Goal: Task Accomplishment & Management: Complete application form

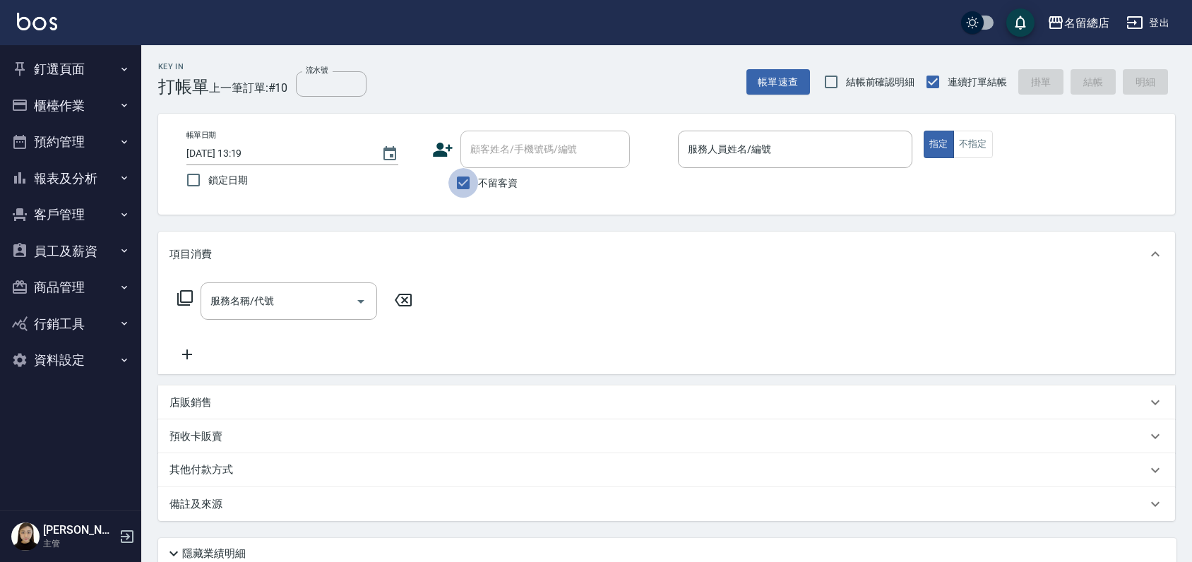
click at [462, 181] on input "不留客資" at bounding box center [463, 183] width 30 height 30
checkbox input "false"
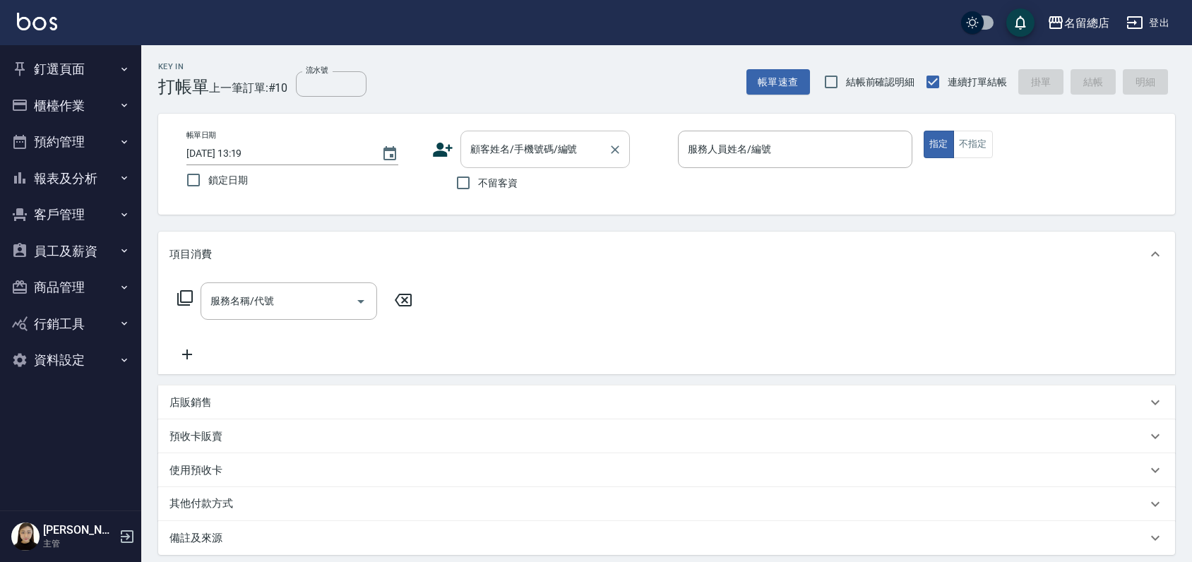
click at [482, 150] on input "顧客姓名/手機號碼/編號" at bounding box center [535, 149] width 136 height 25
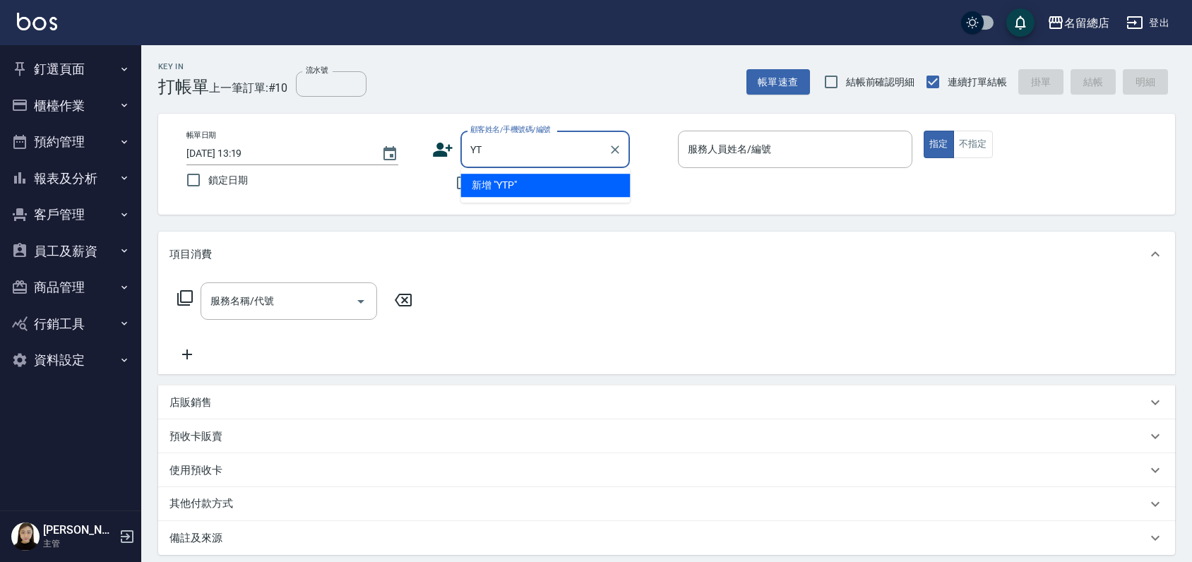
type input "Y"
type input "T"
type input "ㄘ"
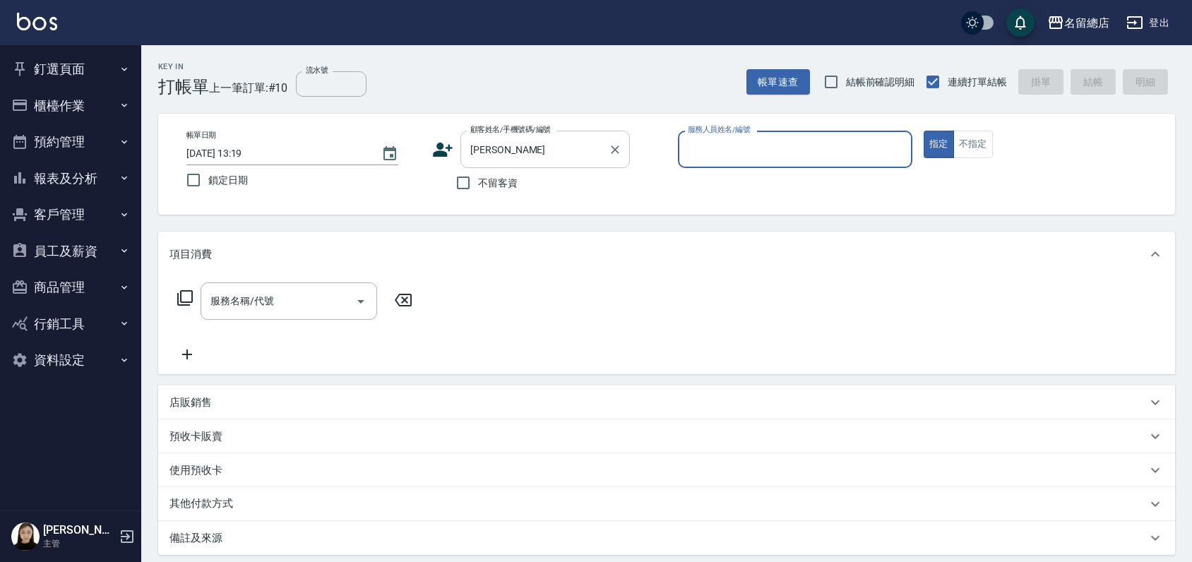
click at [520, 136] on div "[PERSON_NAME] 顧客姓名/手機號碼/編號" at bounding box center [544, 149] width 169 height 37
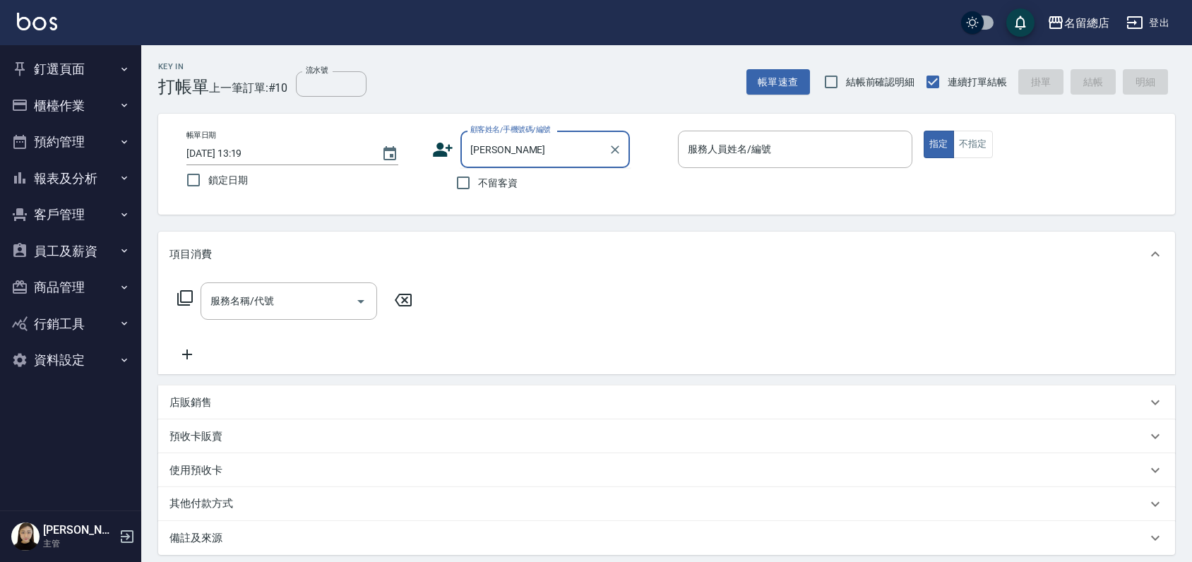
click at [518, 152] on input "[PERSON_NAME]" at bounding box center [535, 149] width 136 height 25
click at [533, 183] on li "[PERSON_NAME]/0970862596/null" at bounding box center [544, 185] width 169 height 23
type input "[PERSON_NAME]/0970862596/null"
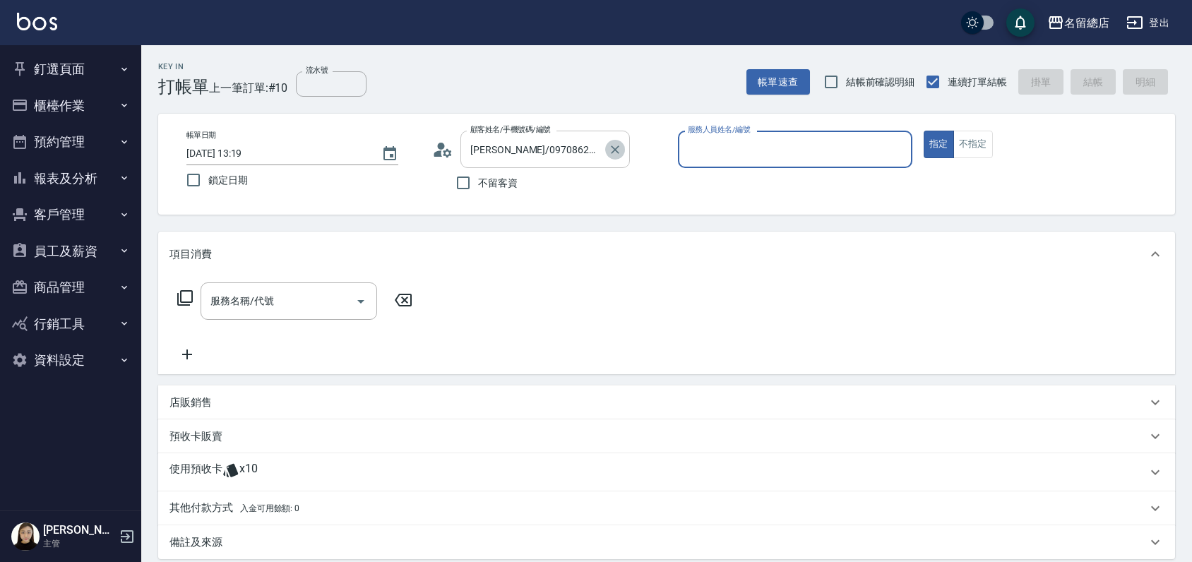
click at [614, 148] on icon "Clear" at bounding box center [615, 149] width 8 height 8
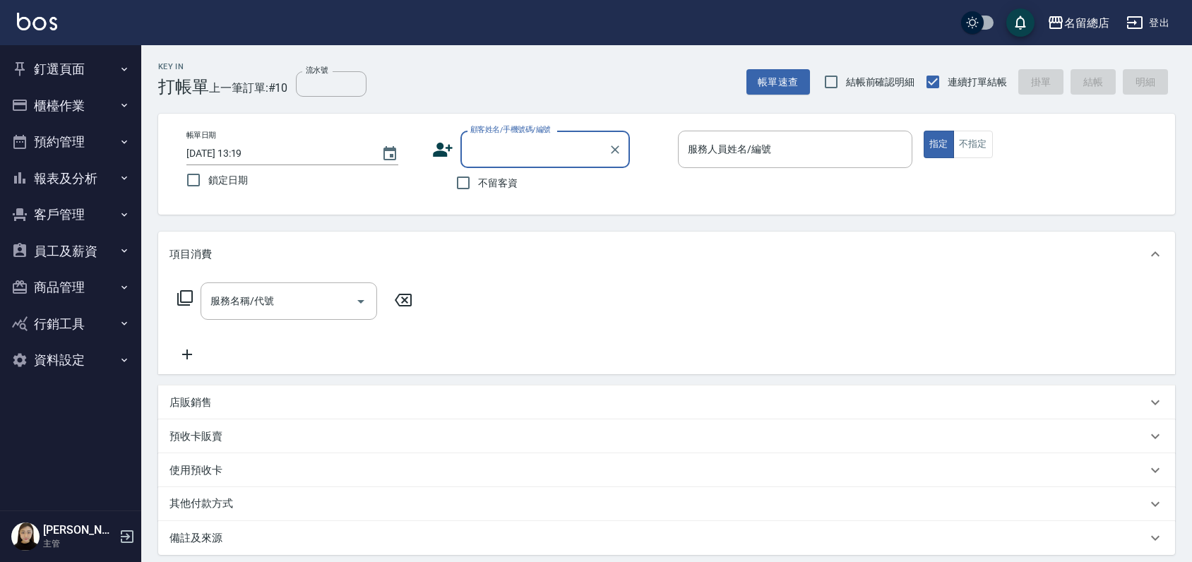
click at [61, 106] on button "櫃檯作業" at bounding box center [71, 106] width 130 height 37
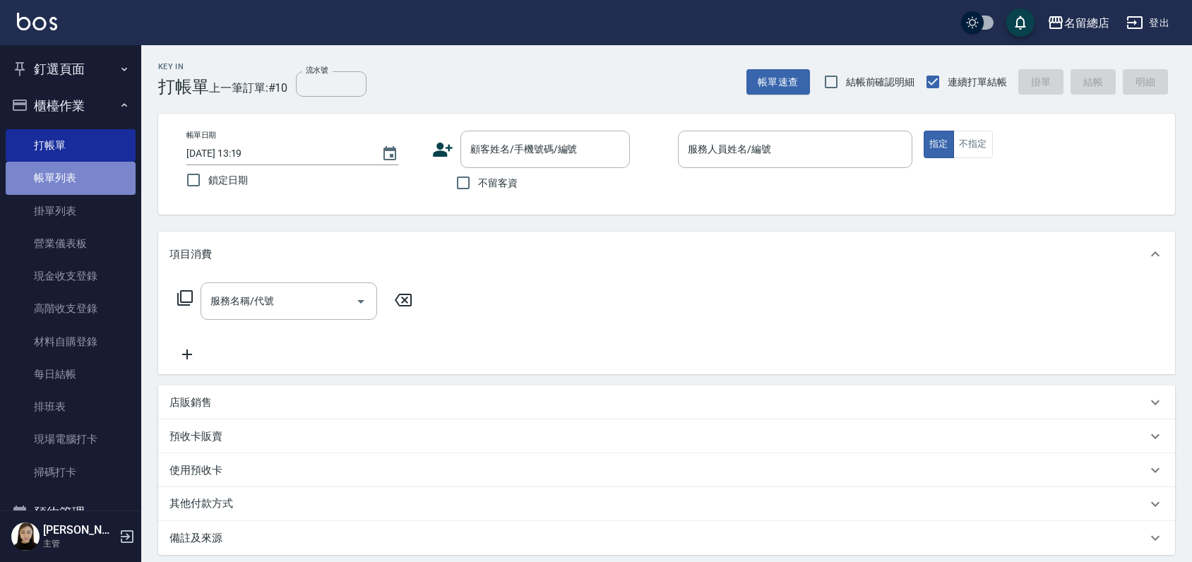
click at [95, 178] on link "帳單列表" at bounding box center [71, 178] width 130 height 32
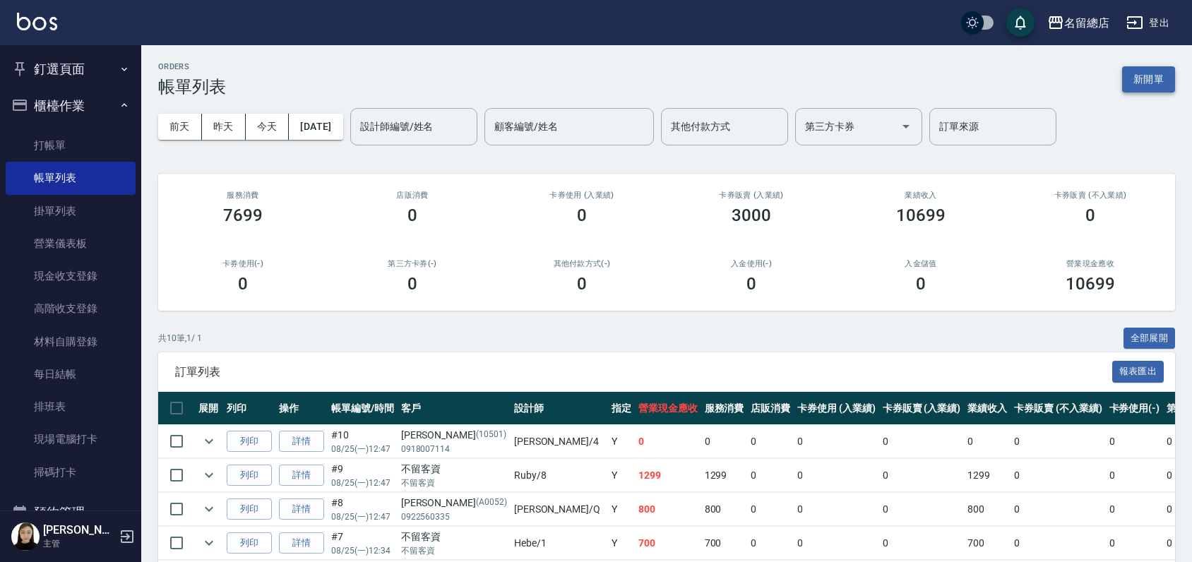
click at [1150, 86] on button "新開單" at bounding box center [1148, 79] width 53 height 26
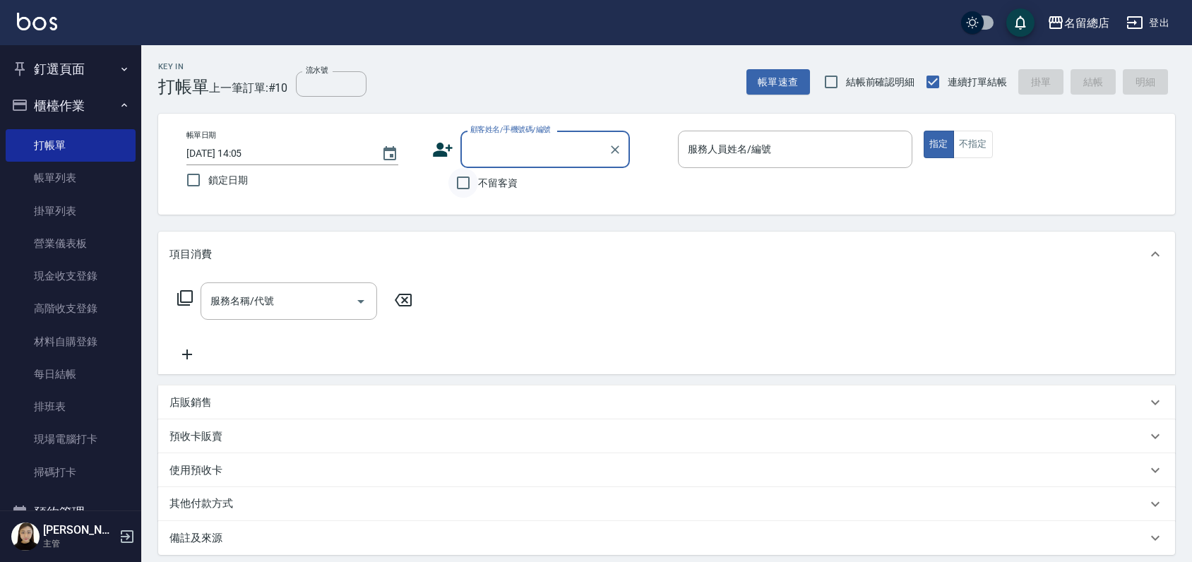
click at [458, 186] on input "不留客資" at bounding box center [463, 183] width 30 height 30
checkbox input "true"
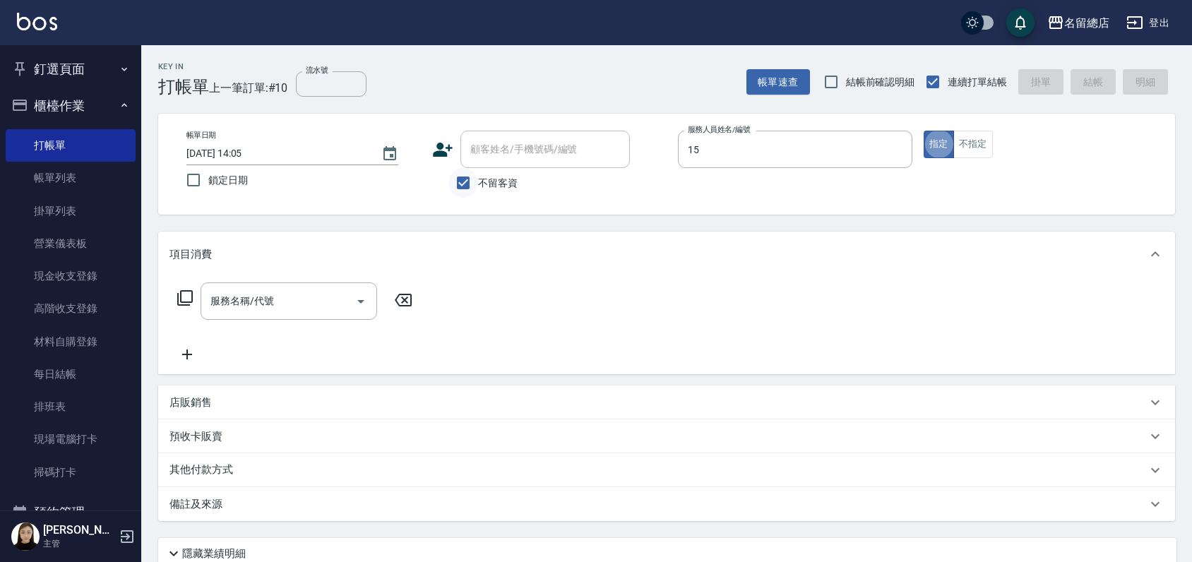
type input "[PERSON_NAME]-15"
type button "true"
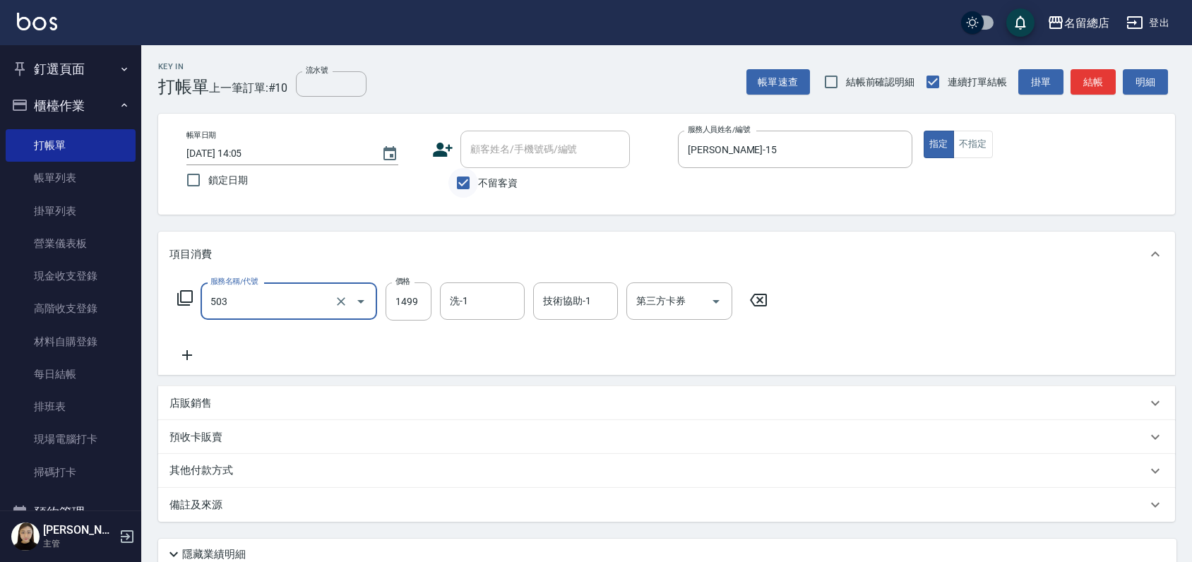
type input "染髮1000~1499(503)"
type input "1000"
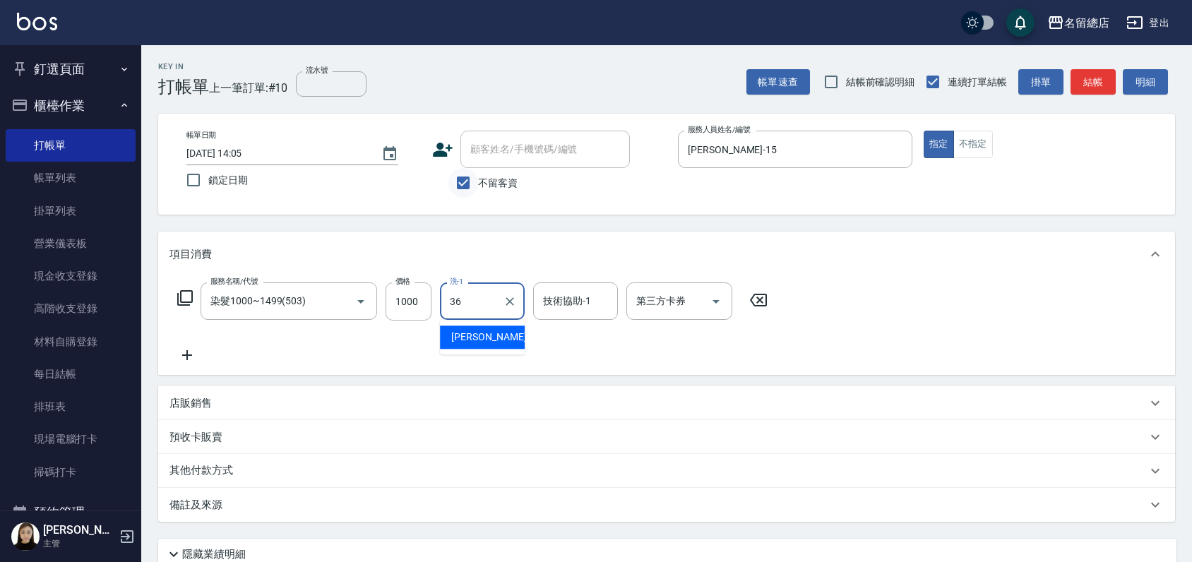
type input "[PERSON_NAME]-36"
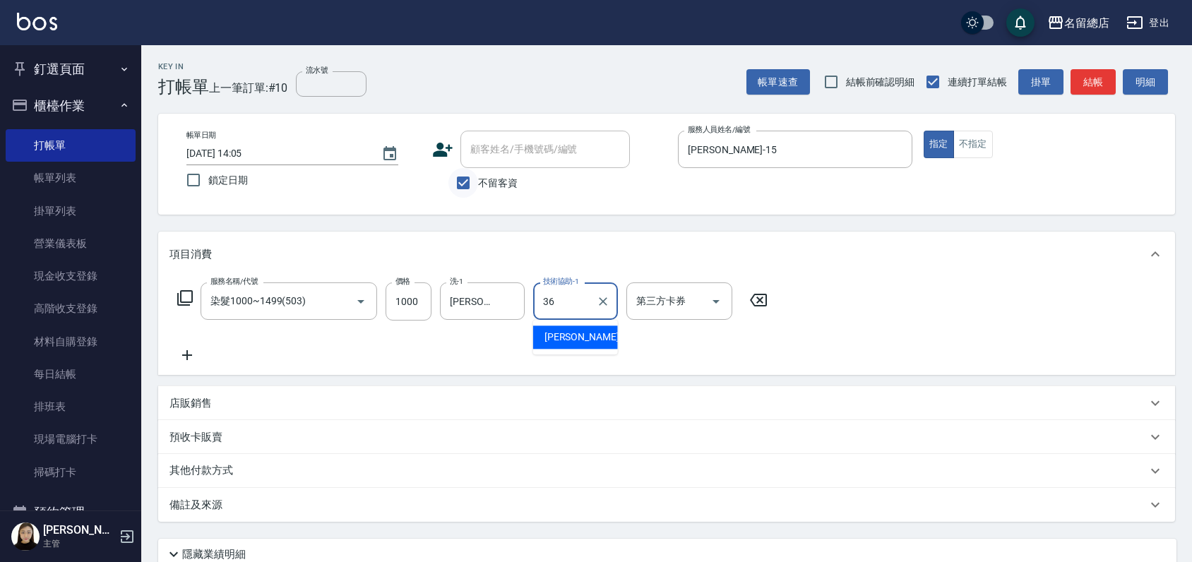
type input "[PERSON_NAME]-36"
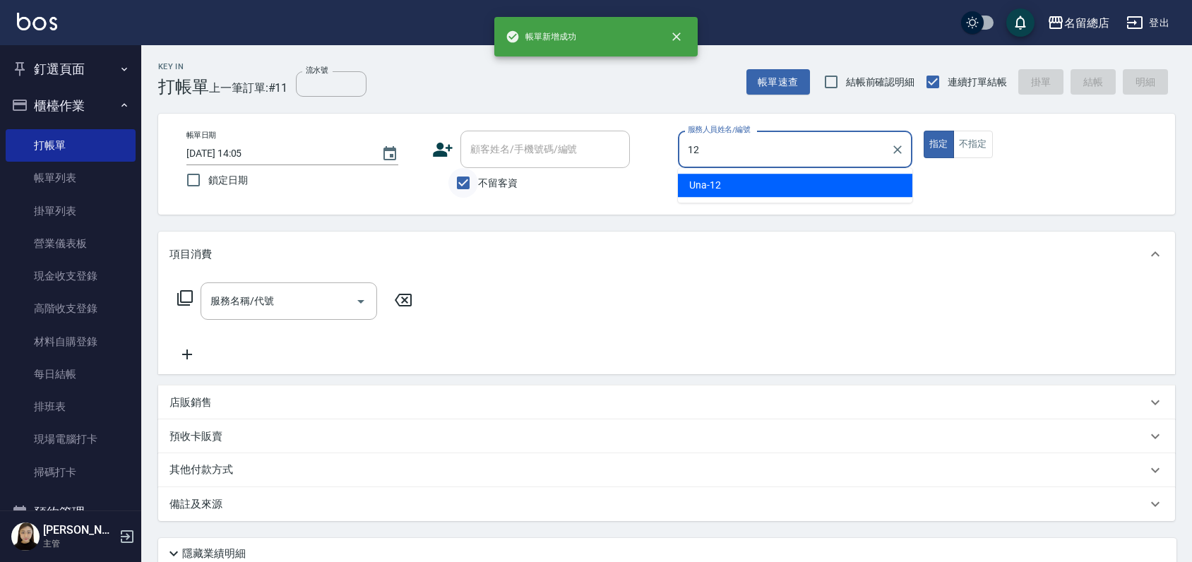
type input "Una-12"
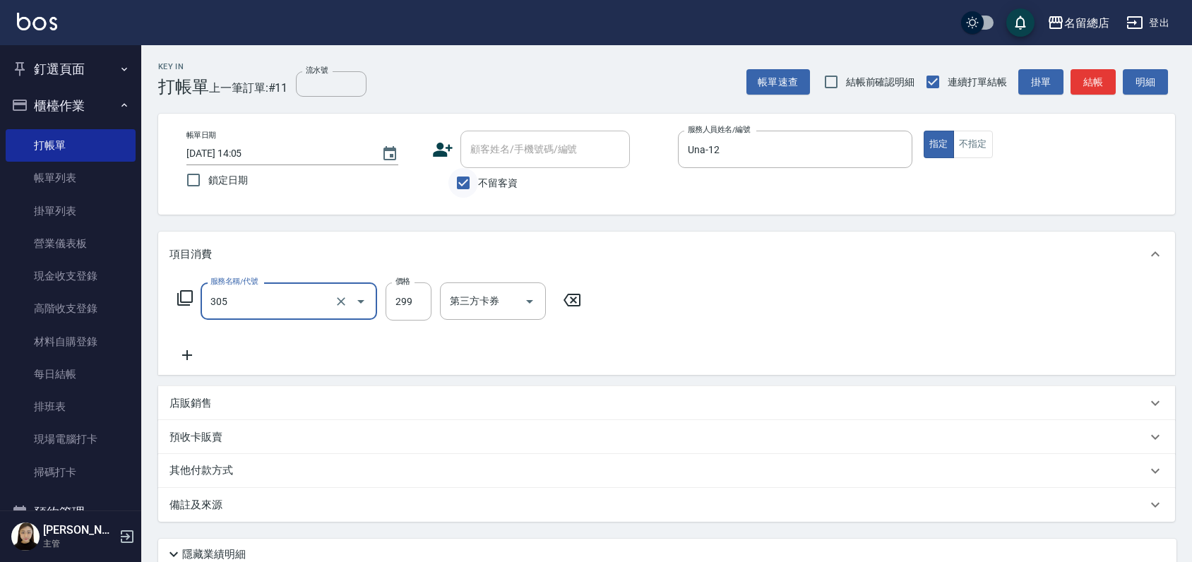
type input "剪髮(305)"
type input "600"
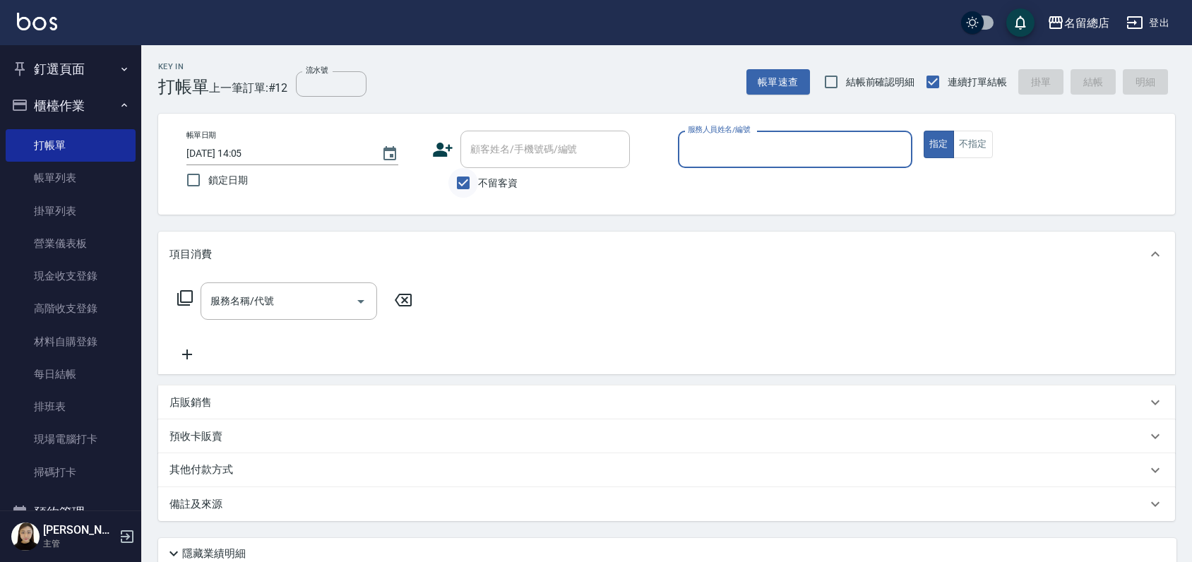
type input "ㄆ"
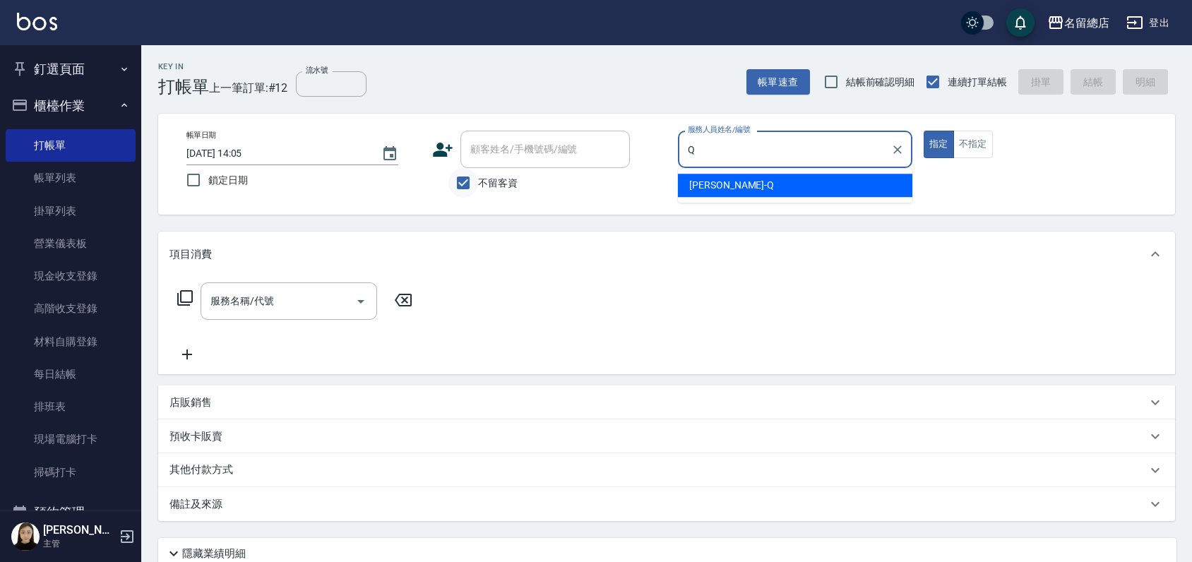
type input "[PERSON_NAME]"
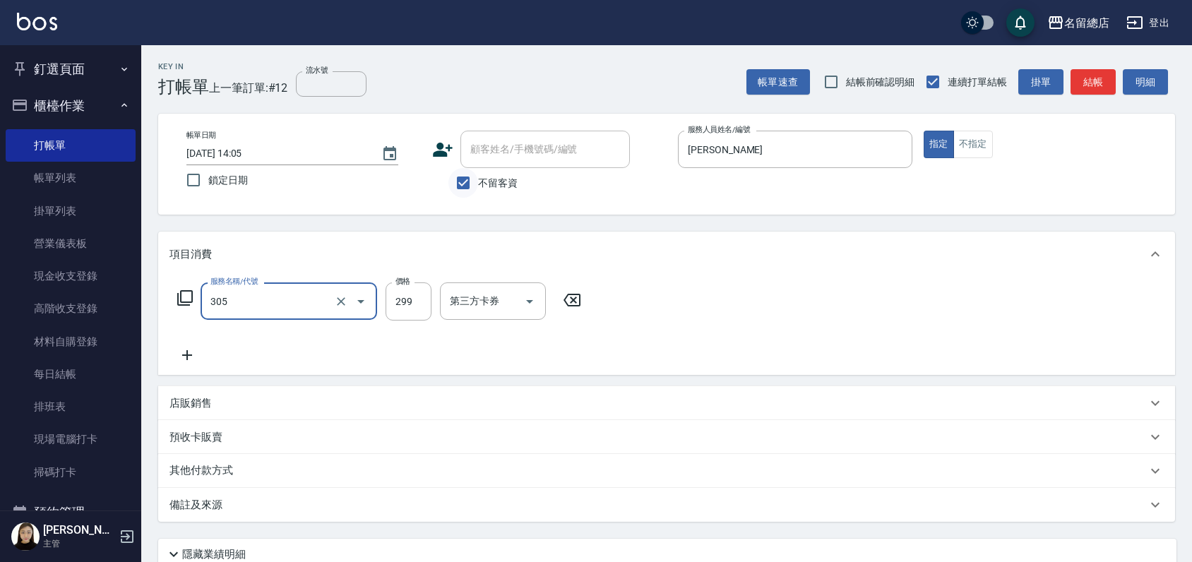
type input "剪髮(305)"
type input "400"
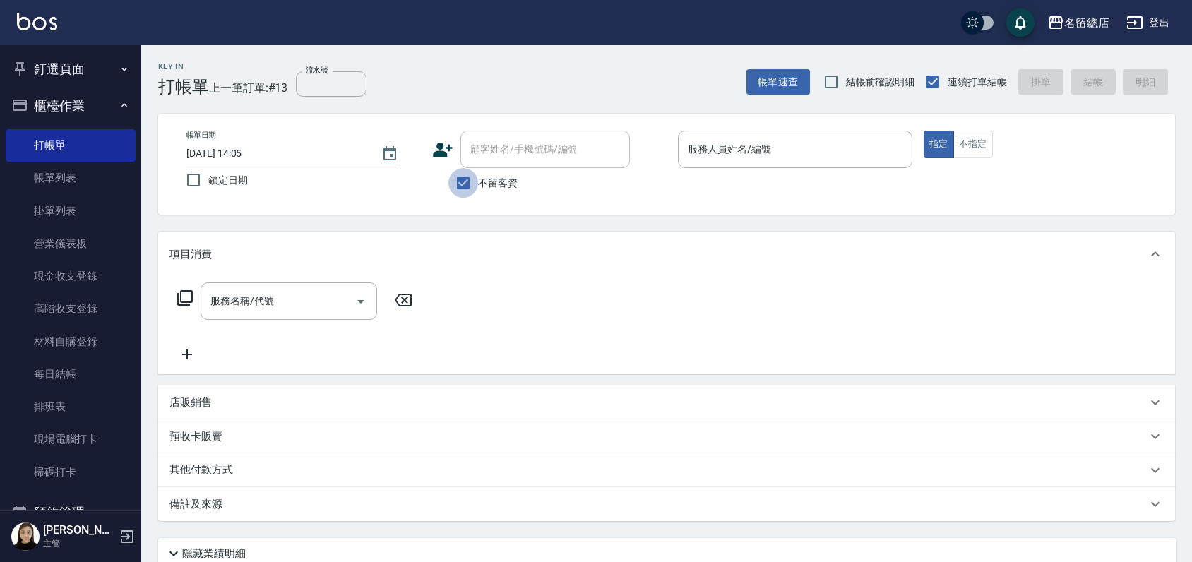
click at [460, 182] on input "不留客資" at bounding box center [463, 183] width 30 height 30
checkbox input "false"
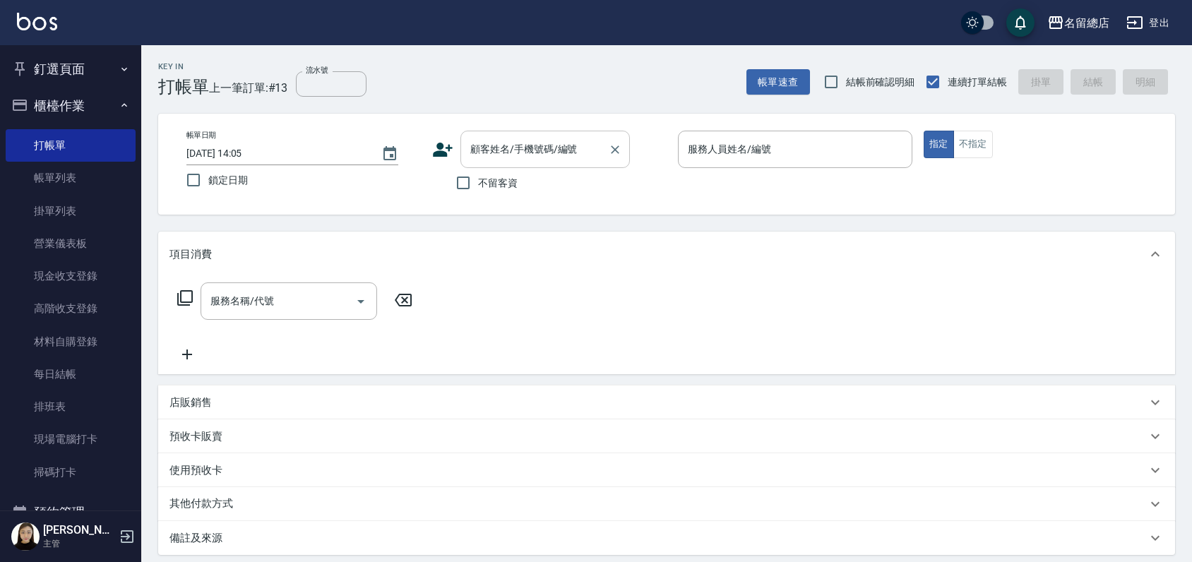
click at [494, 152] on input "顧客姓名/手機號碼/編號" at bounding box center [535, 149] width 136 height 25
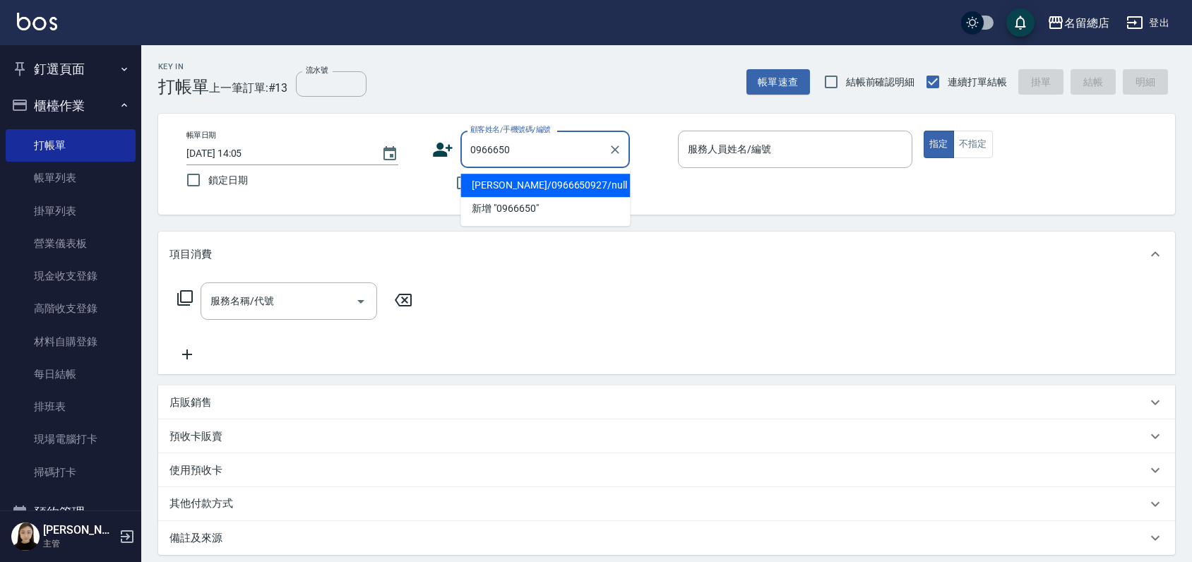
click at [488, 175] on li "[PERSON_NAME]/0966650927/null" at bounding box center [544, 185] width 169 height 23
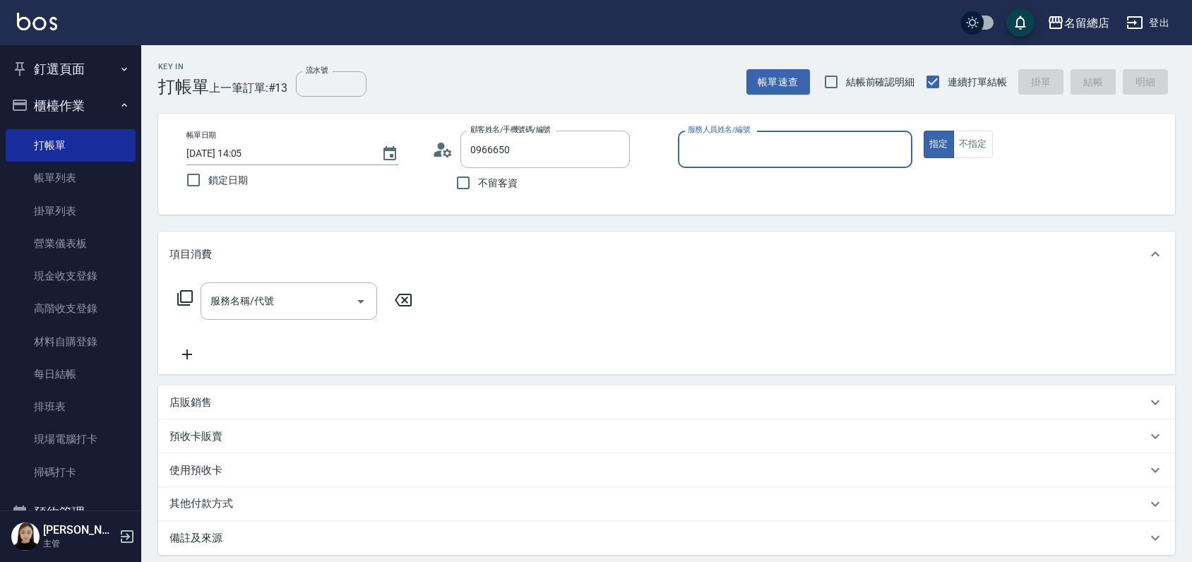
type input "[PERSON_NAME]/0966650927/null"
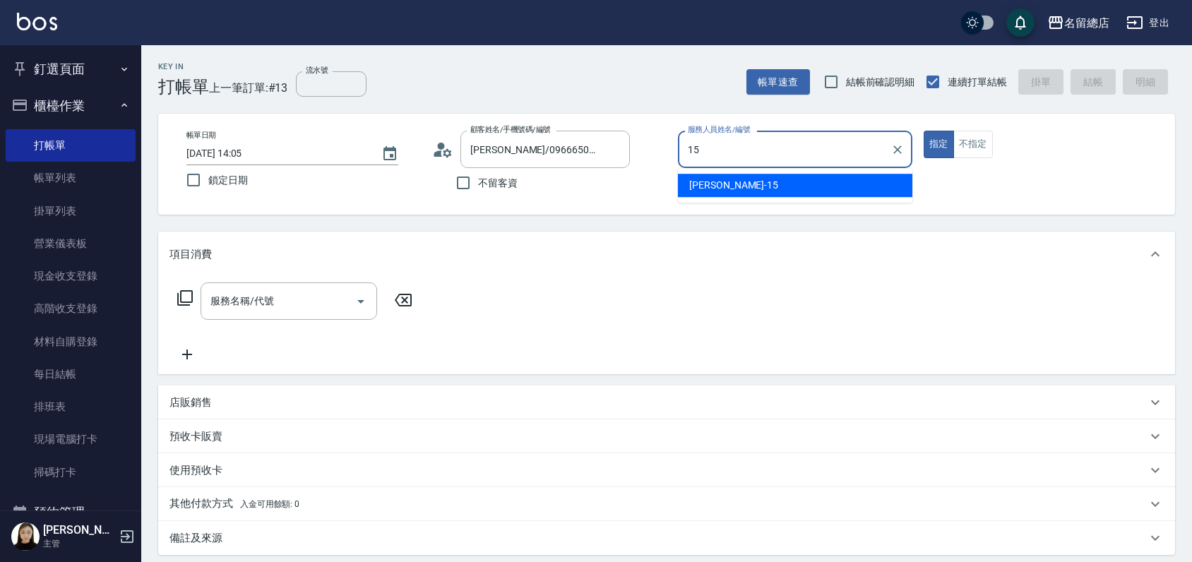
type input "[PERSON_NAME]-15"
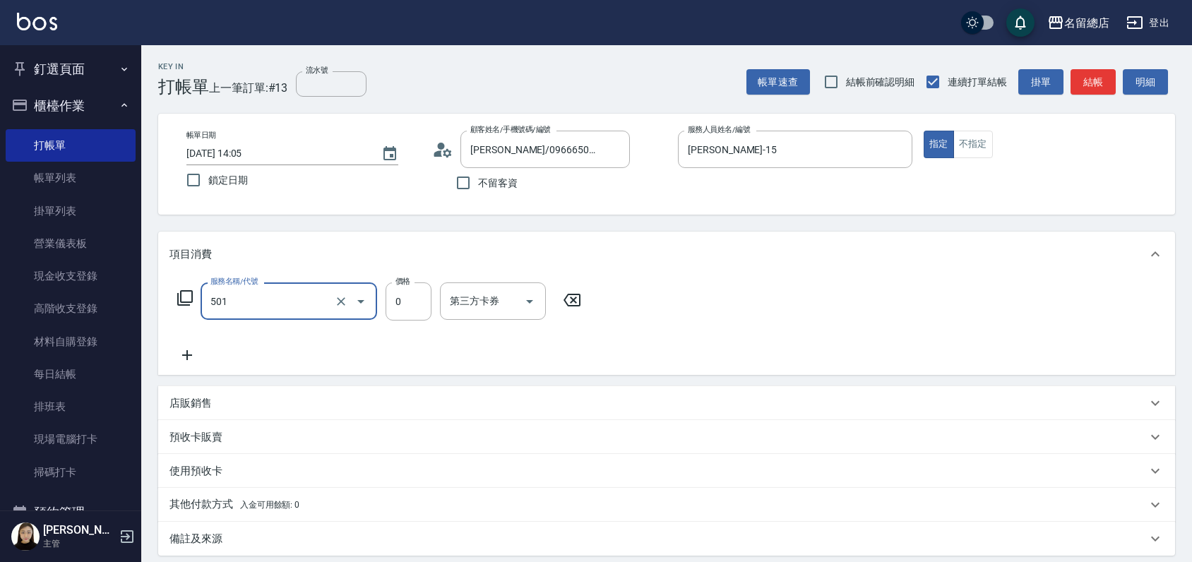
type input "2段蓋卡1300以上(501)"
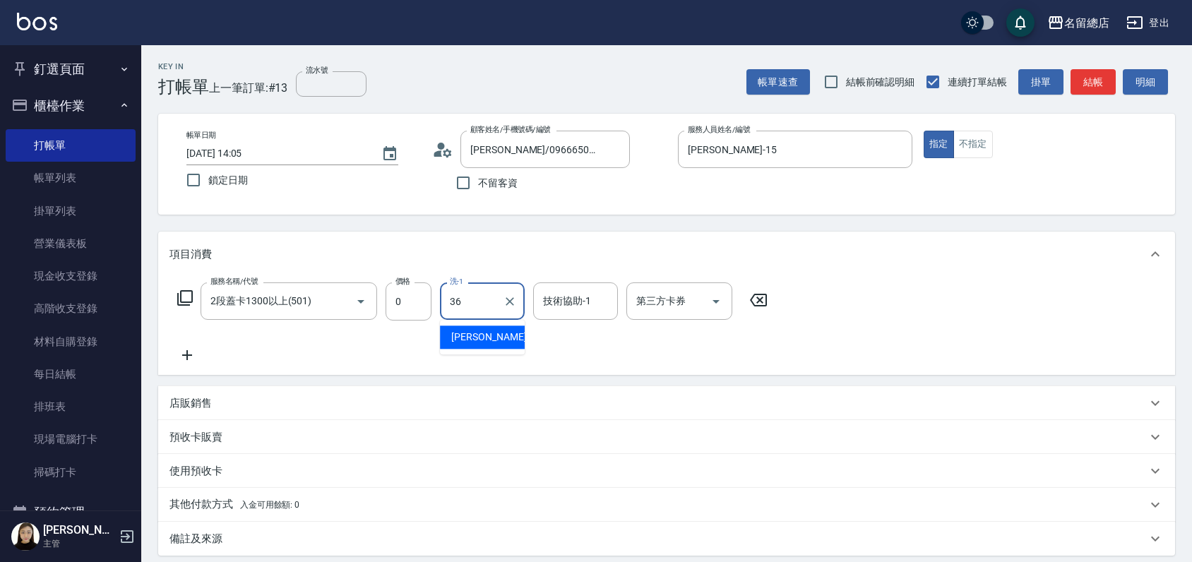
type input "[PERSON_NAME]-36"
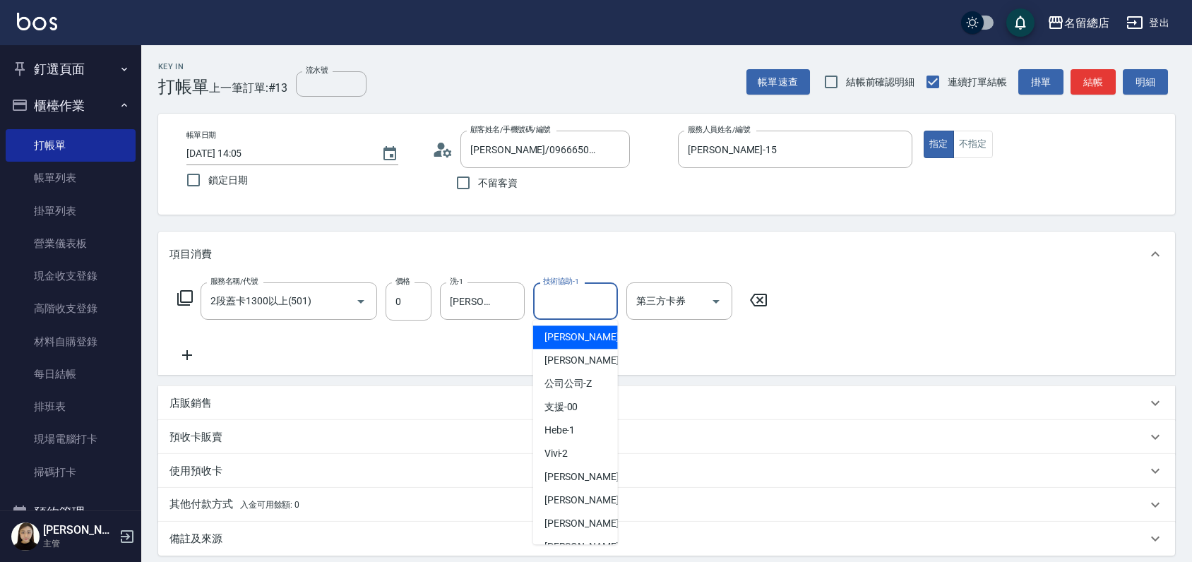
click at [544, 296] on input "技術協助-1" at bounding box center [575, 301] width 72 height 25
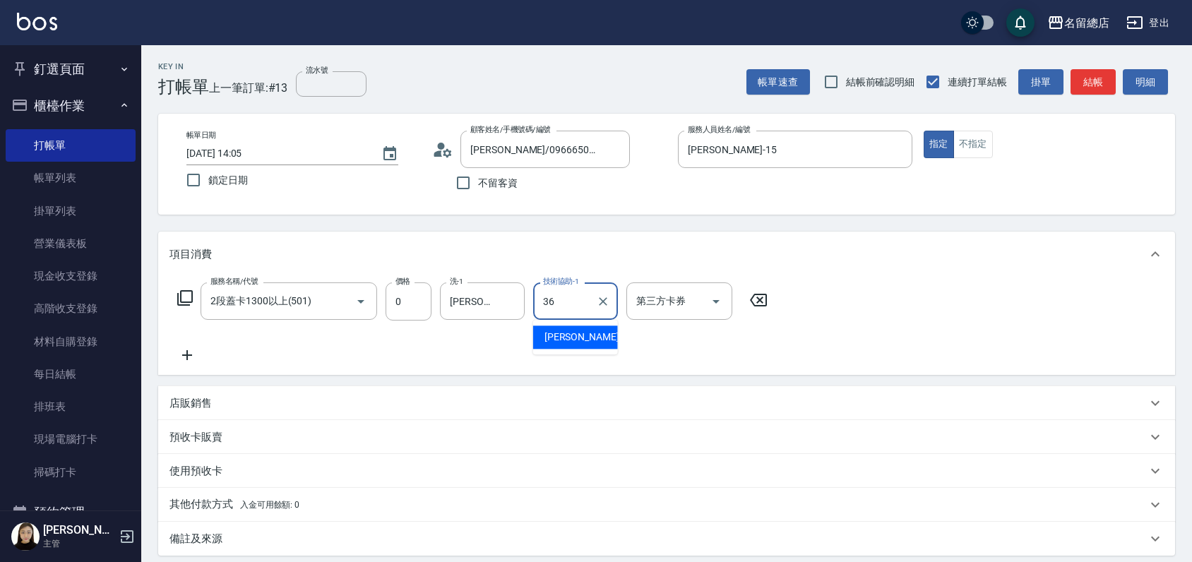
type input "[PERSON_NAME]-36"
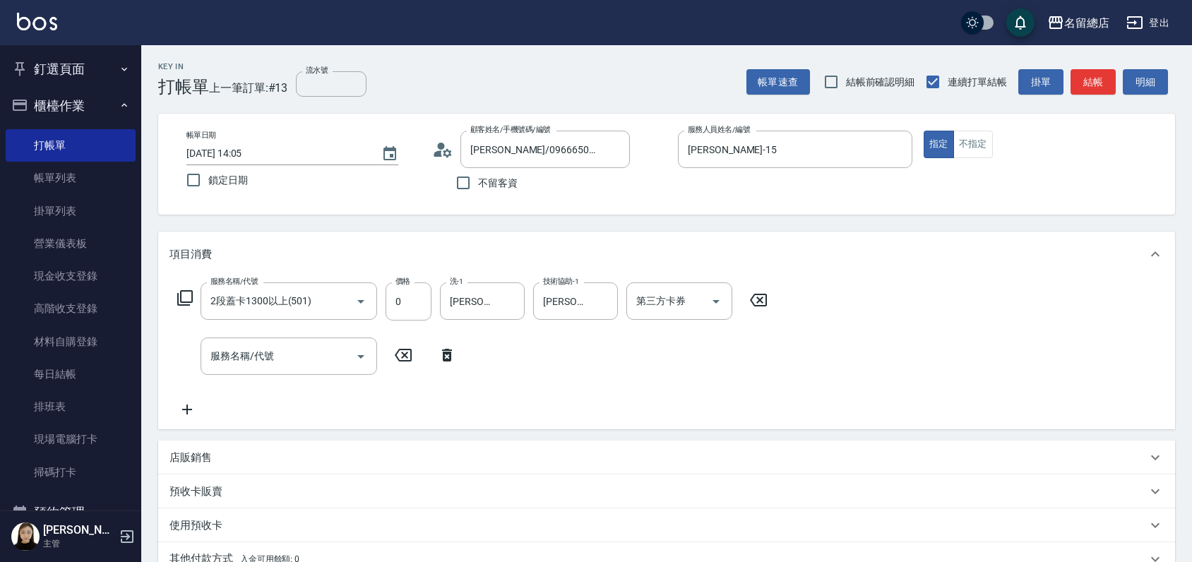
click at [208, 488] on p "預收卡販賣" at bounding box center [195, 491] width 53 height 15
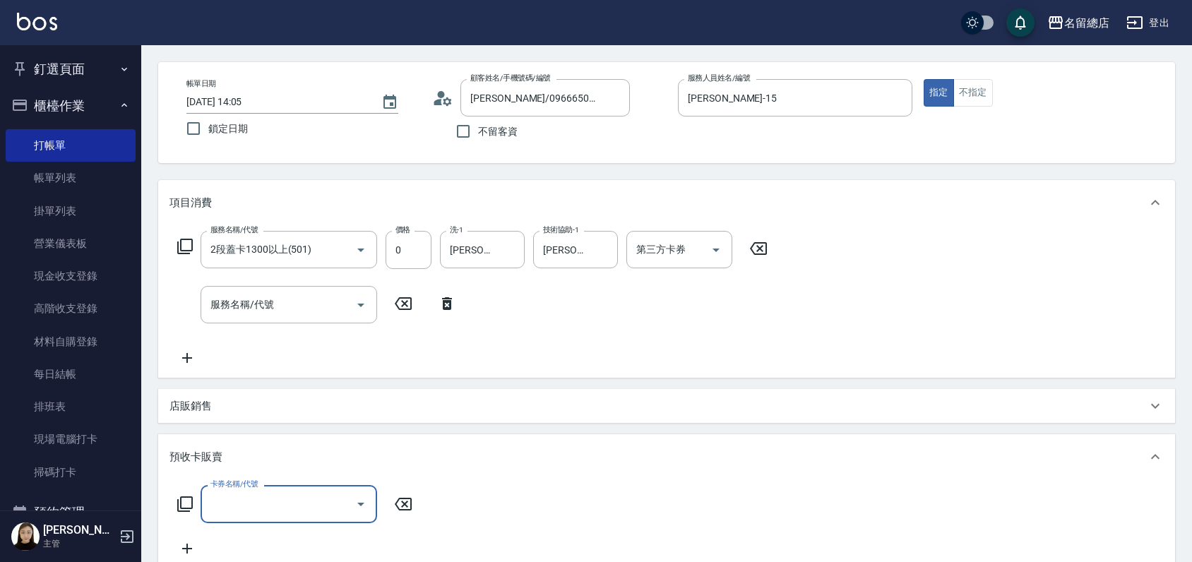
scroll to position [157, 0]
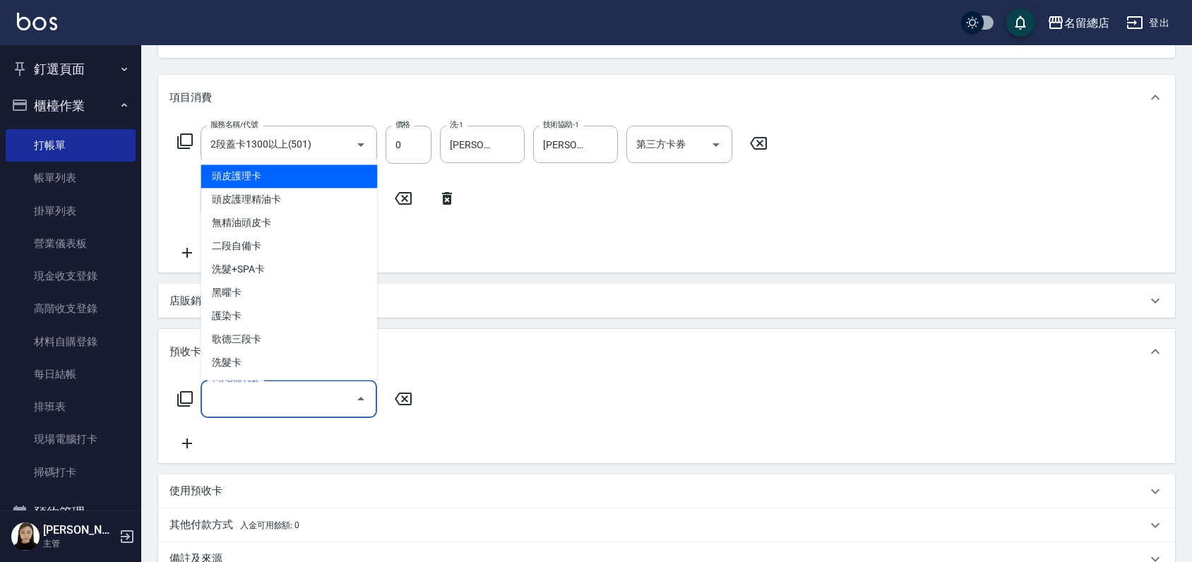
click at [263, 404] on input "卡券名稱/代號" at bounding box center [278, 398] width 143 height 25
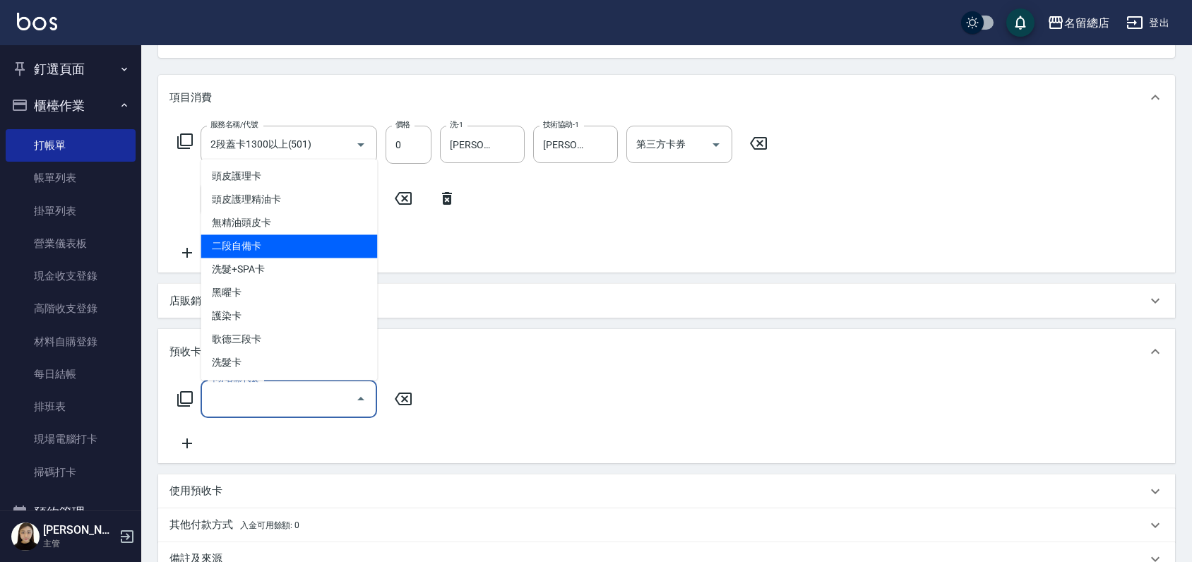
click at [254, 248] on span "二段自備卡" at bounding box center [288, 245] width 176 height 23
type input "二段自備卡(407)"
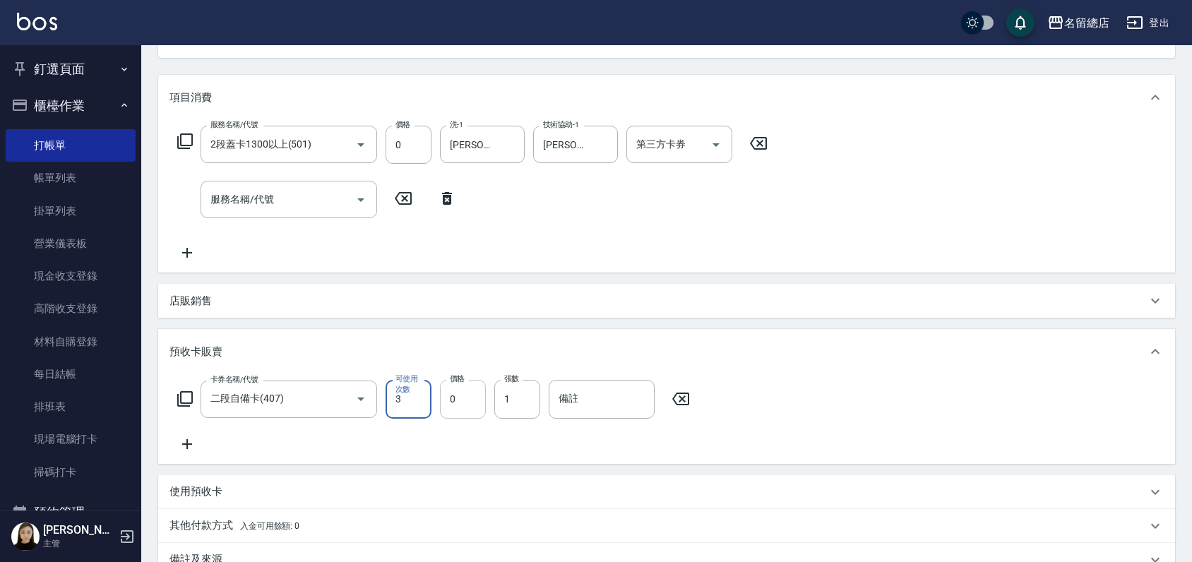
click at [457, 397] on input "0" at bounding box center [463, 399] width 46 height 38
type input "4500"
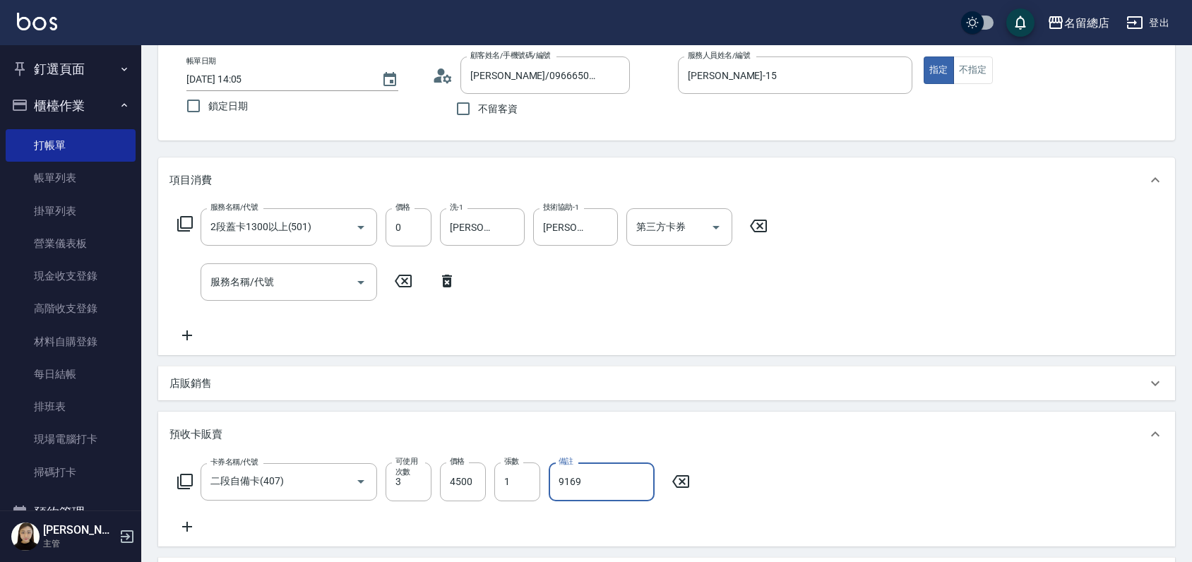
scroll to position [0, 0]
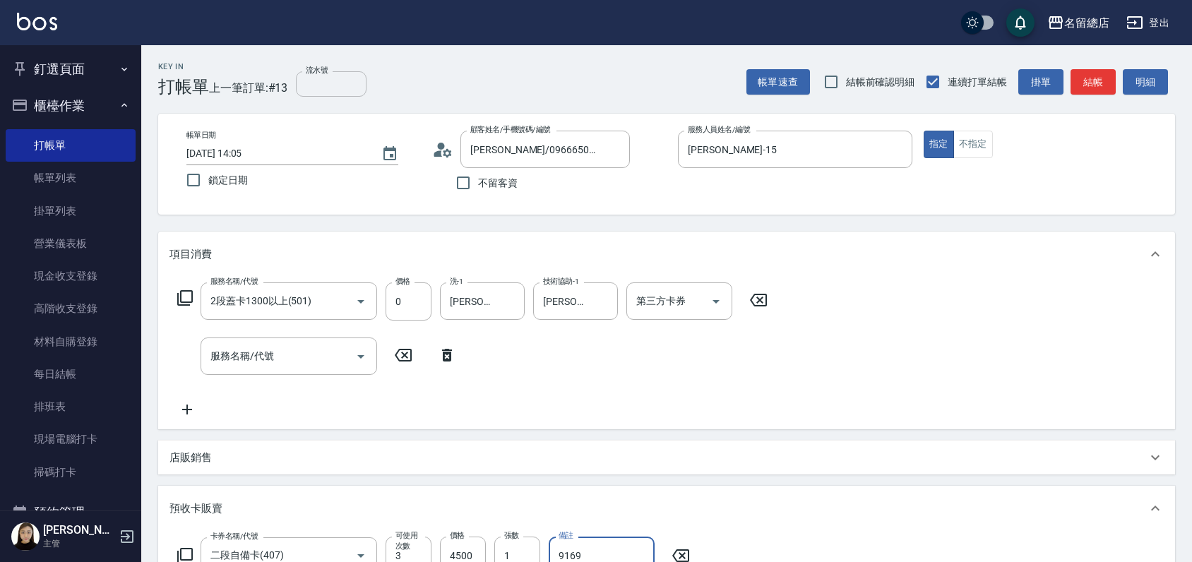
type input "9169"
drag, startPoint x: 332, startPoint y: 92, endPoint x: 325, endPoint y: 94, distance: 7.4
click at [331, 92] on input "流水號" at bounding box center [331, 83] width 71 height 25
type input "9169"
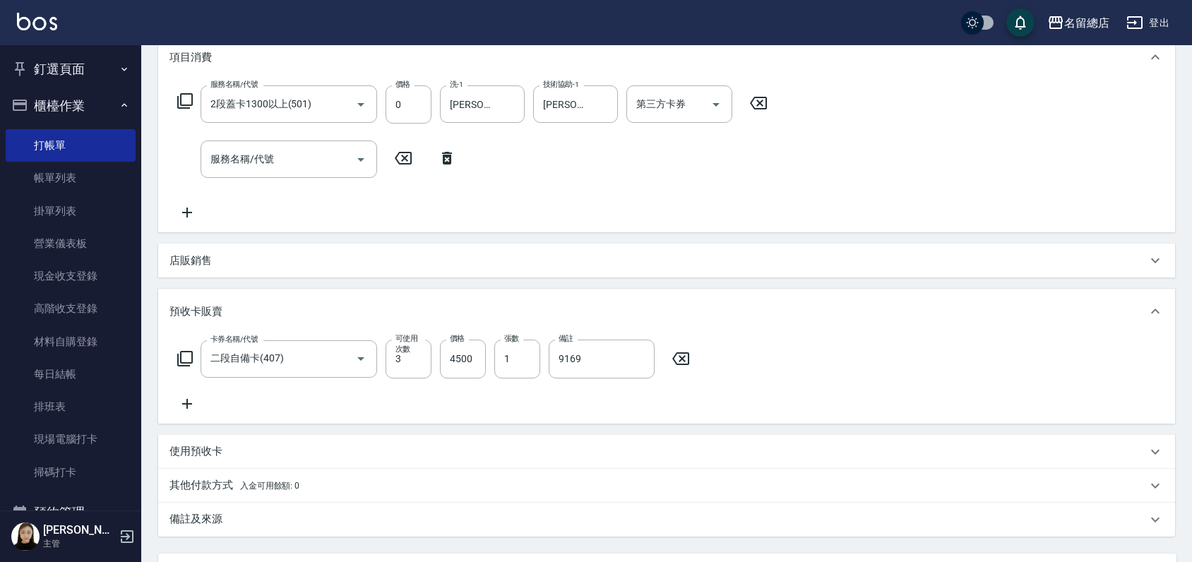
scroll to position [235, 0]
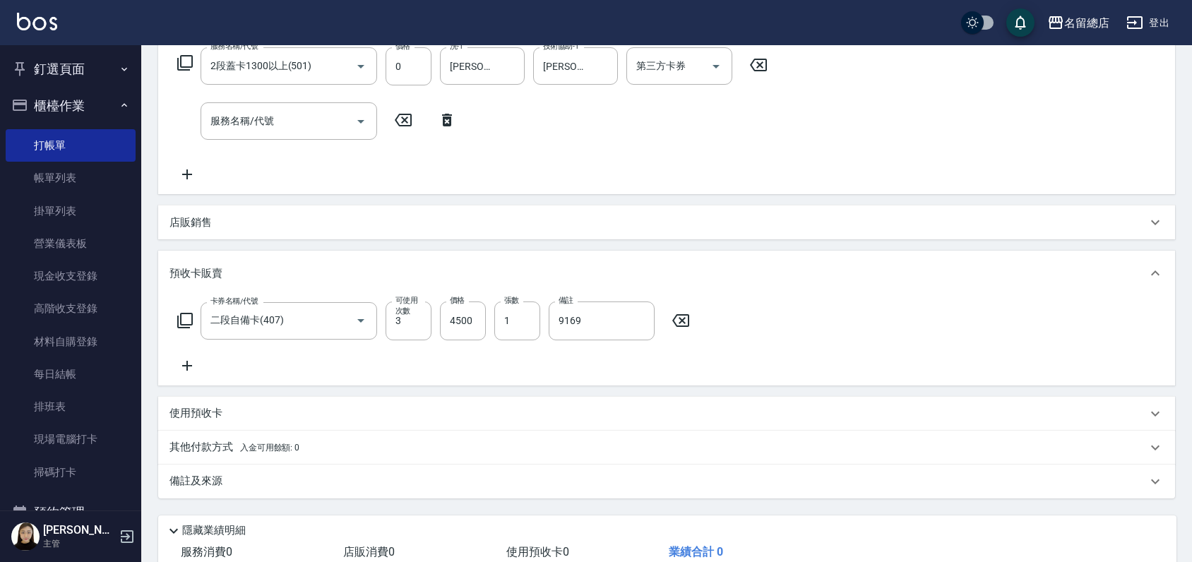
type input "[DATE] 14:06"
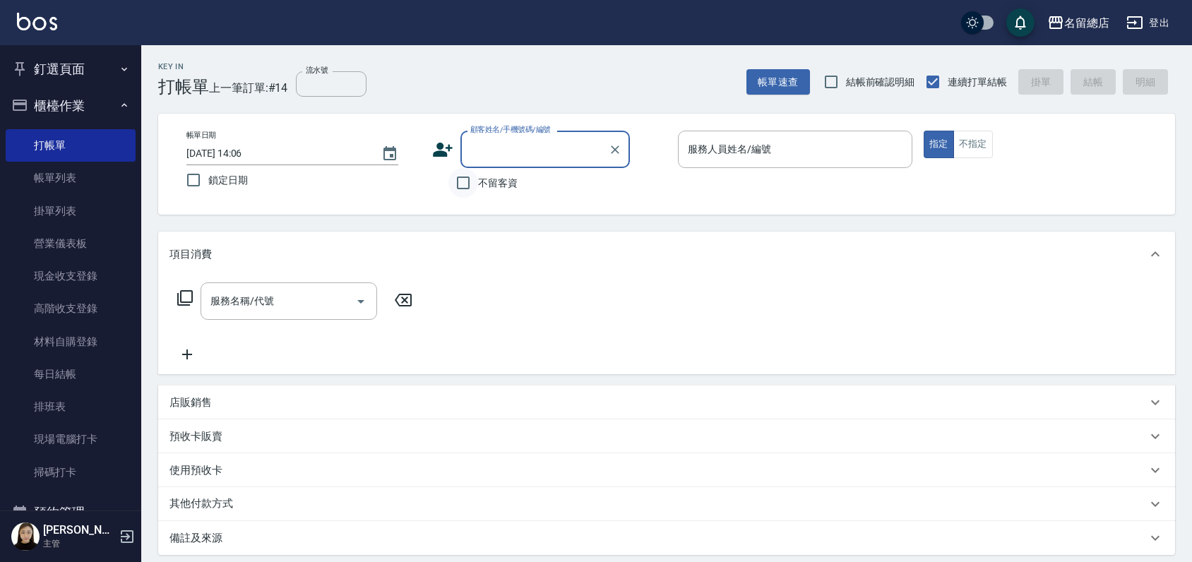
click at [468, 184] on input "不留客資" at bounding box center [463, 183] width 30 height 30
checkbox input "true"
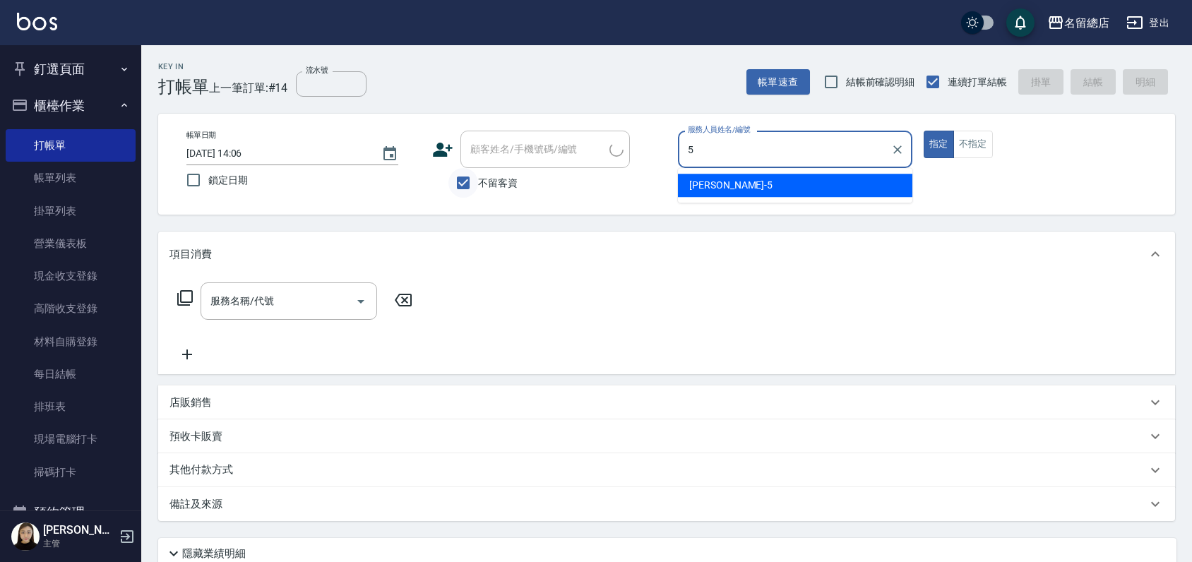
type input "[PERSON_NAME]-5"
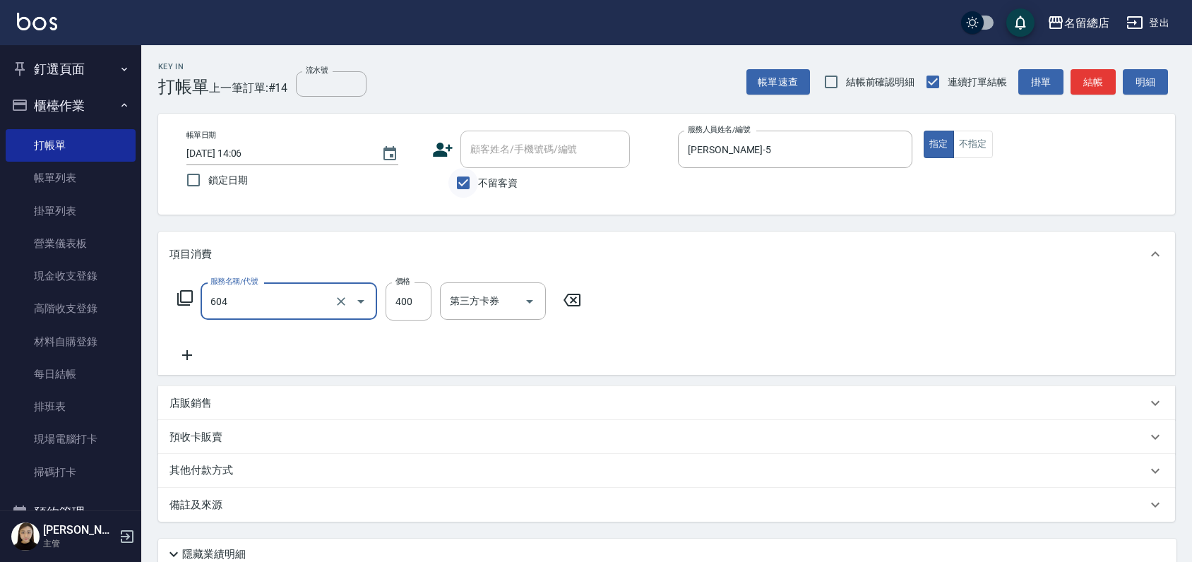
type input "健康洗髮(604)"
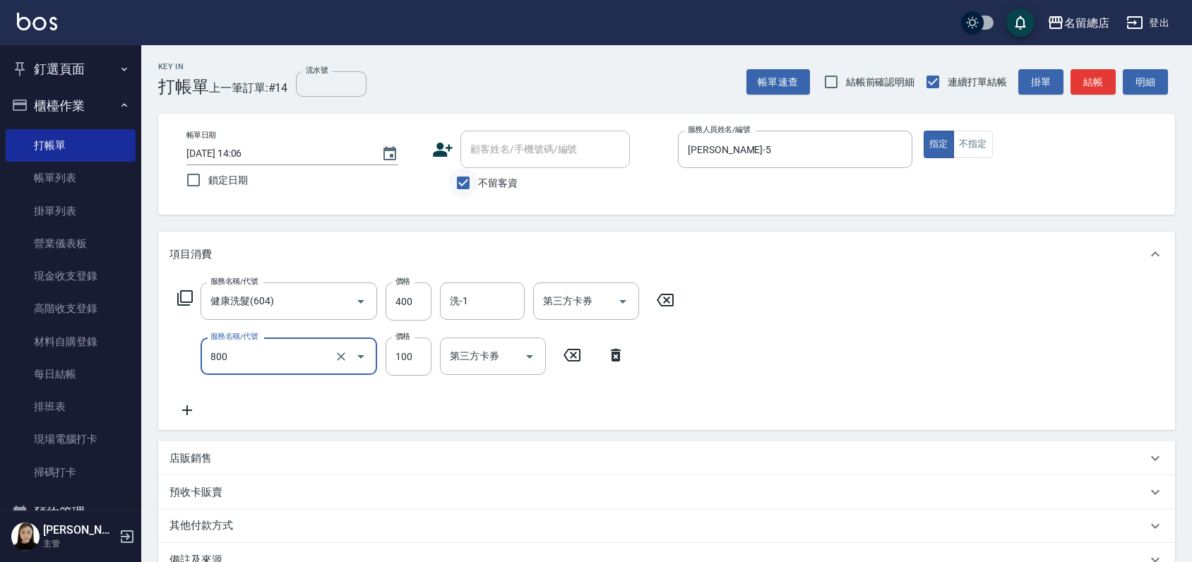
type input "梳髮(800)"
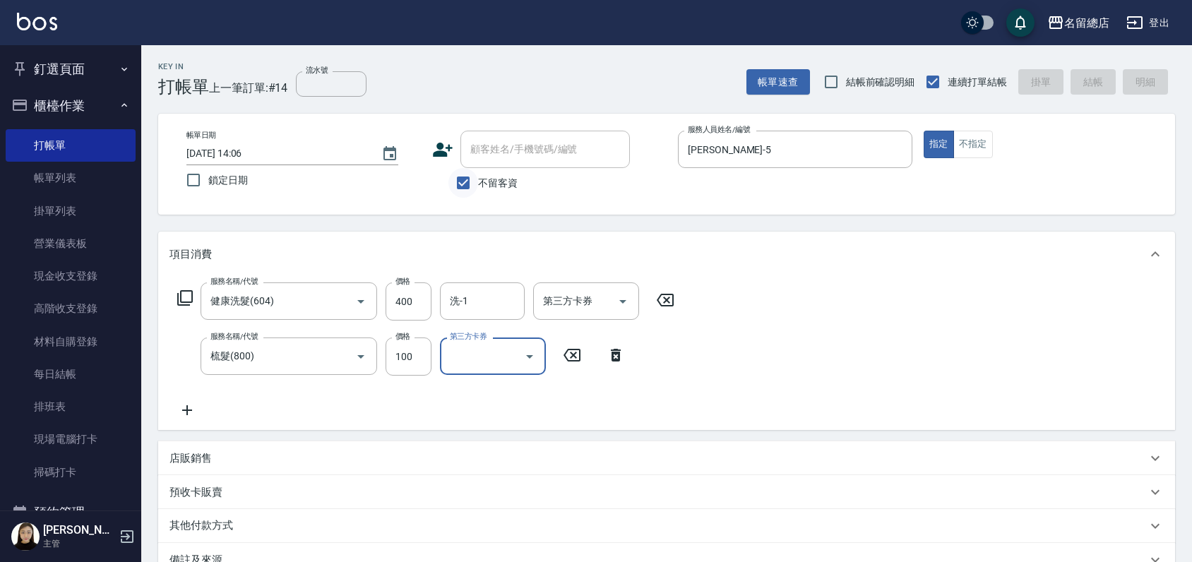
type input "[DATE] 14:07"
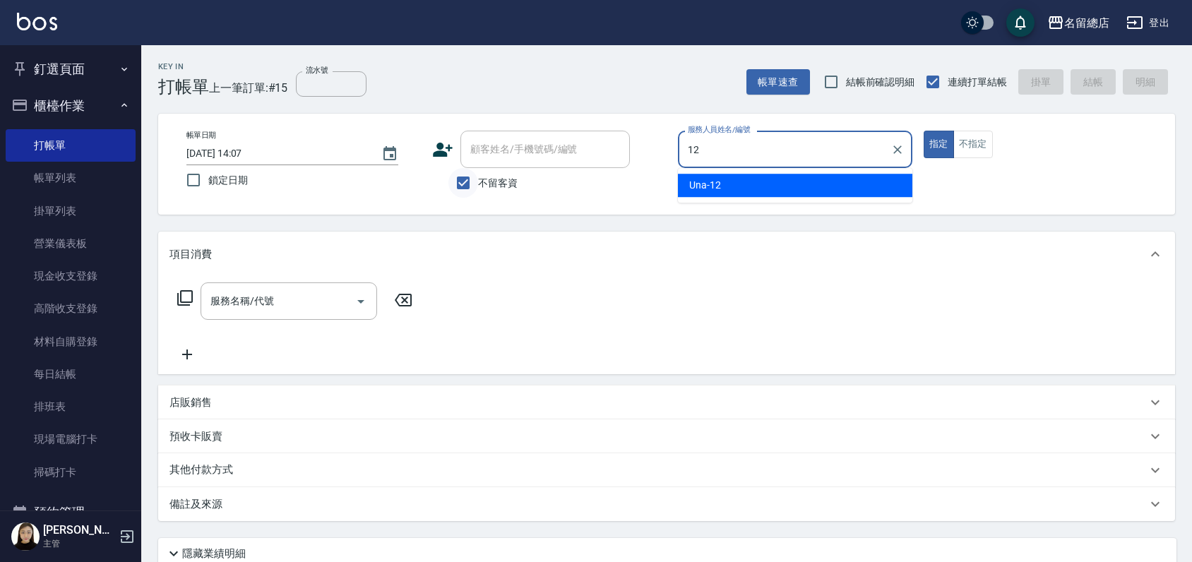
type input "Una-12"
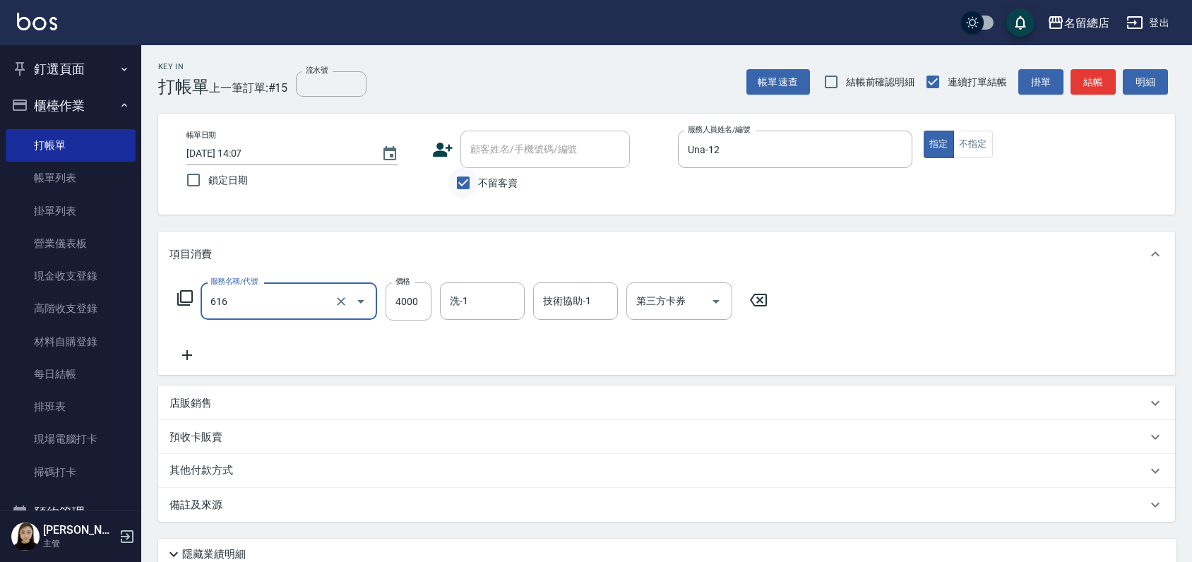
type input "自備接髮(616)"
type input "4900"
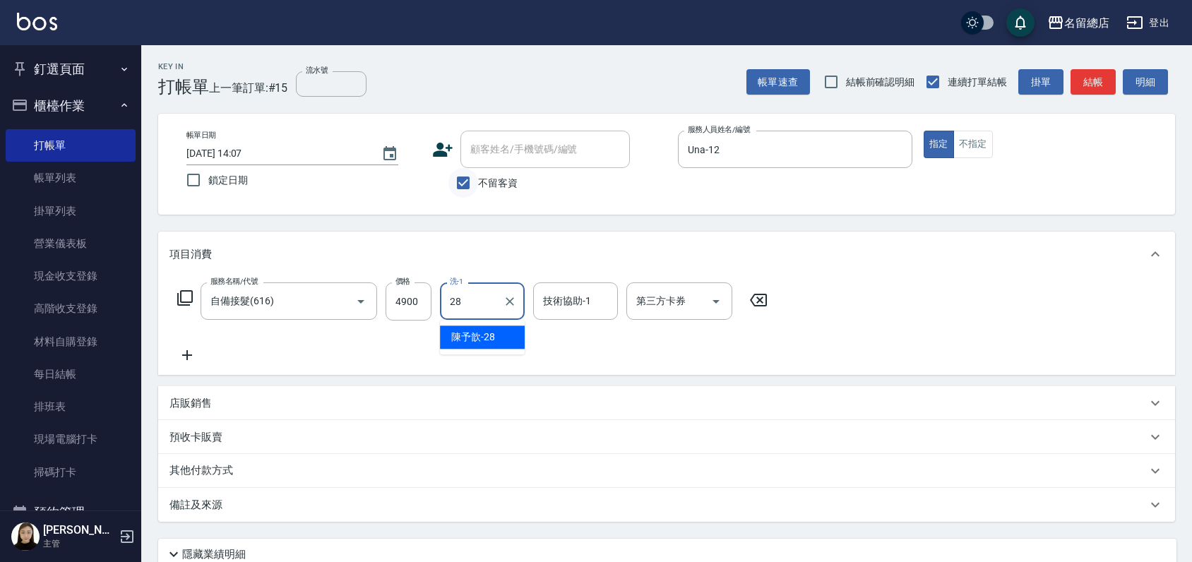
type input "陳予歆-28"
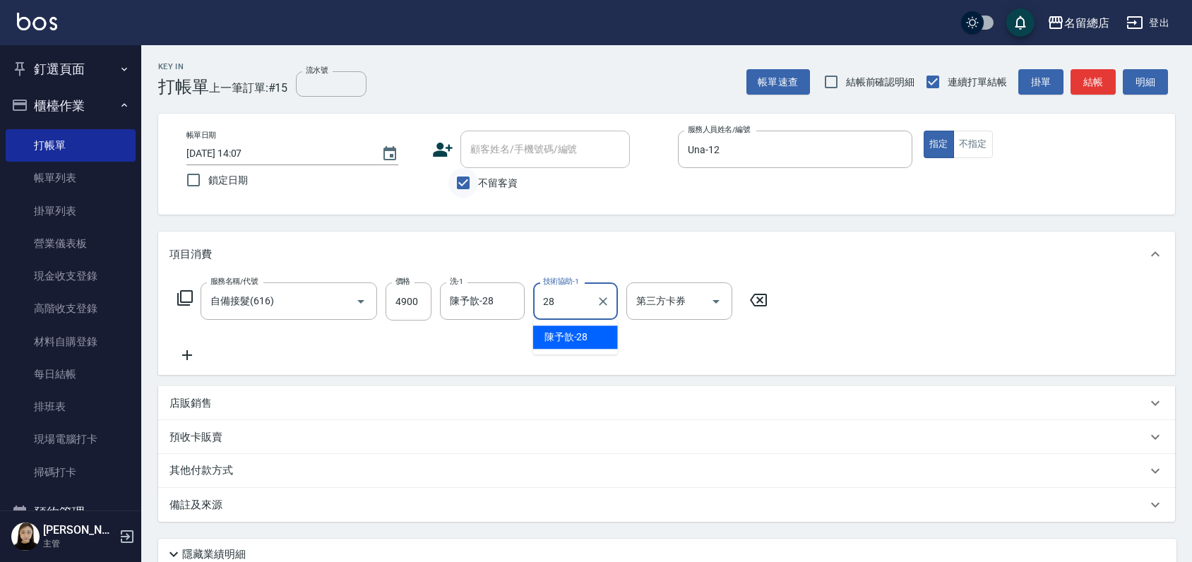
type input "陳予歆-28"
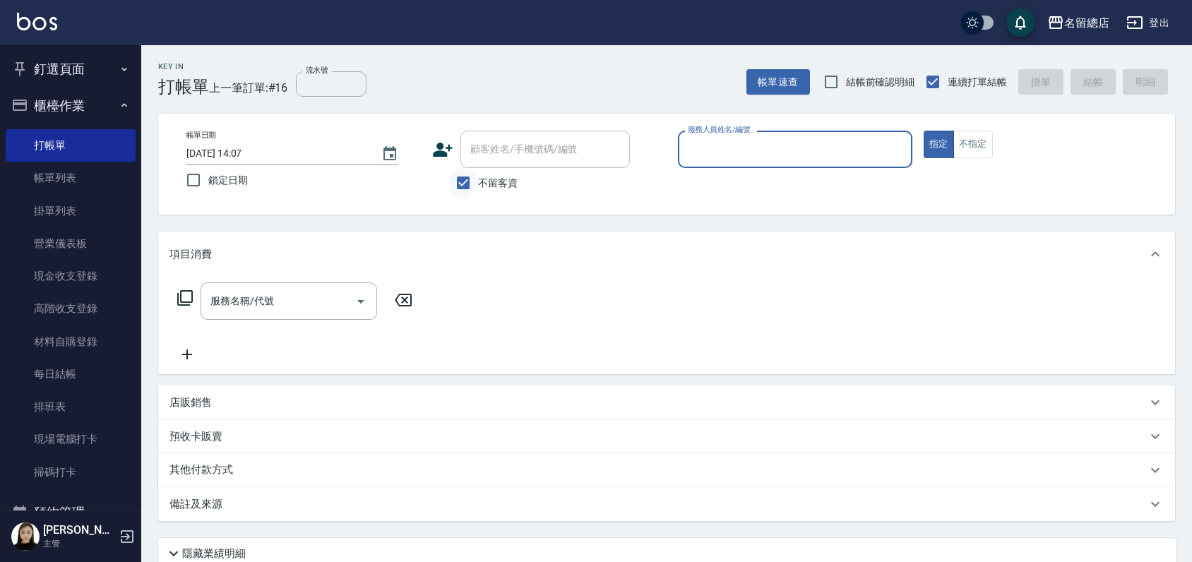
click at [472, 186] on input "不留客資" at bounding box center [463, 183] width 30 height 30
checkbox input "false"
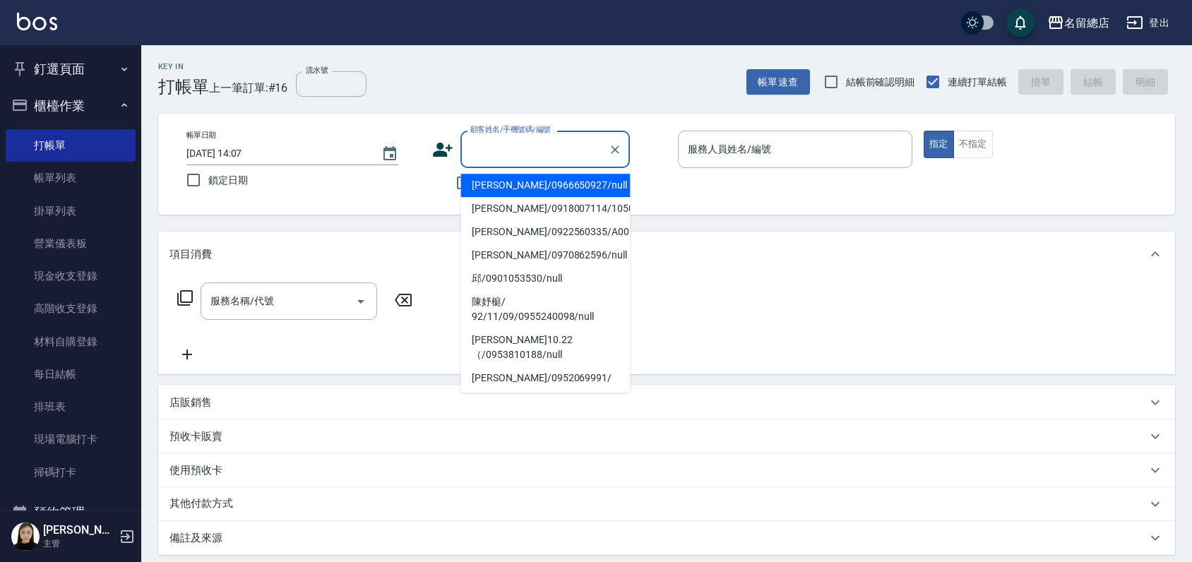
click at [486, 150] on input "顧客姓名/手機號碼/編號" at bounding box center [535, 149] width 136 height 25
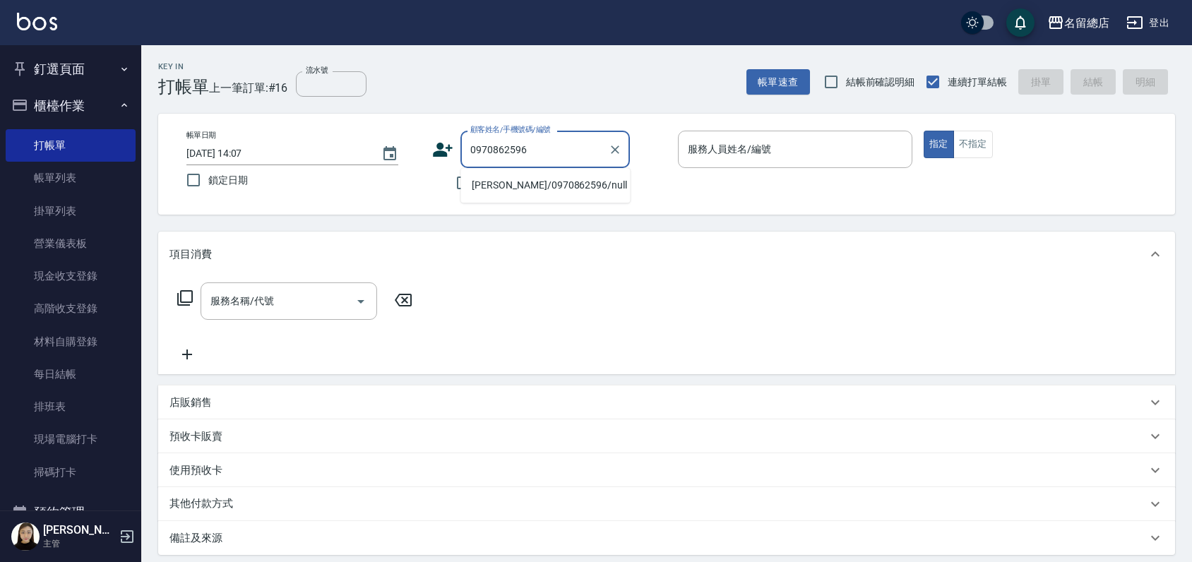
click at [536, 193] on li "[PERSON_NAME]/0970862596/null" at bounding box center [544, 185] width 169 height 23
type input "[PERSON_NAME]/0970862596/null"
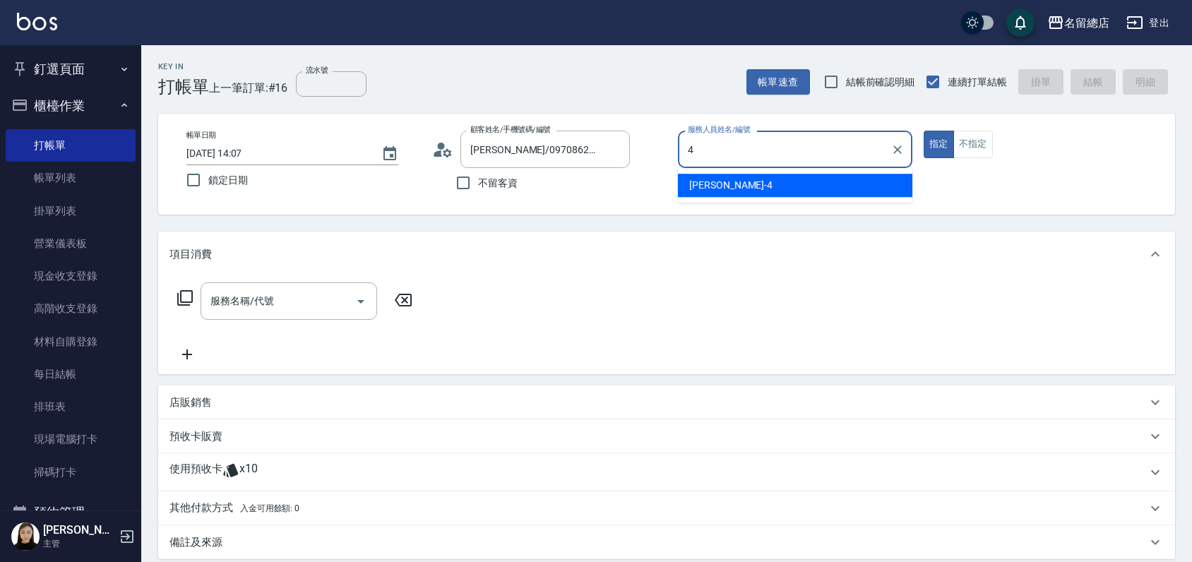
type input "[PERSON_NAME]-4"
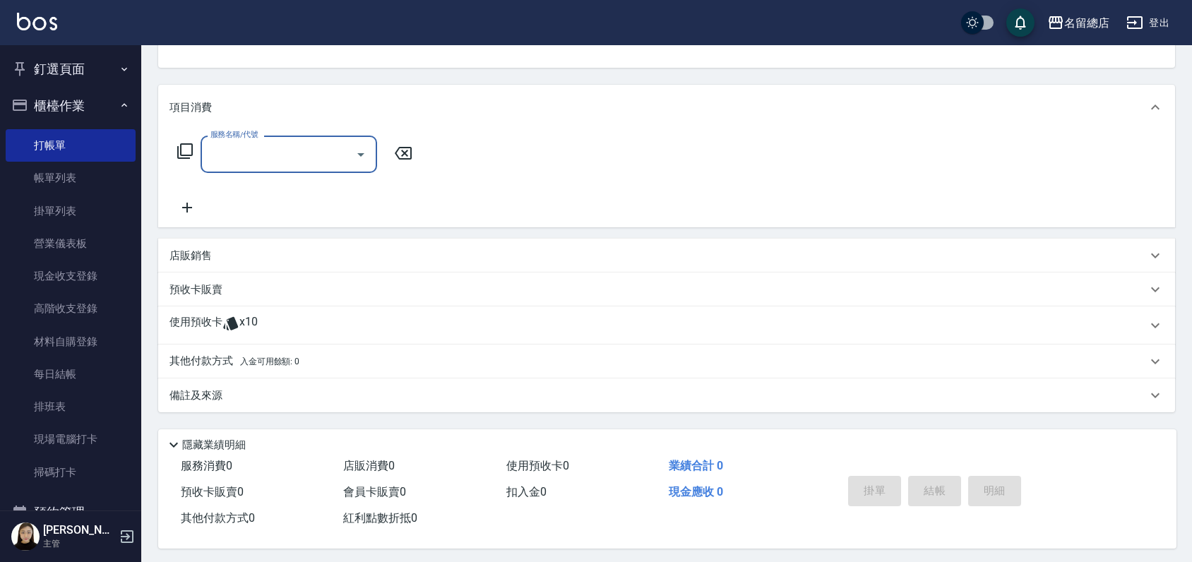
scroll to position [155, 0]
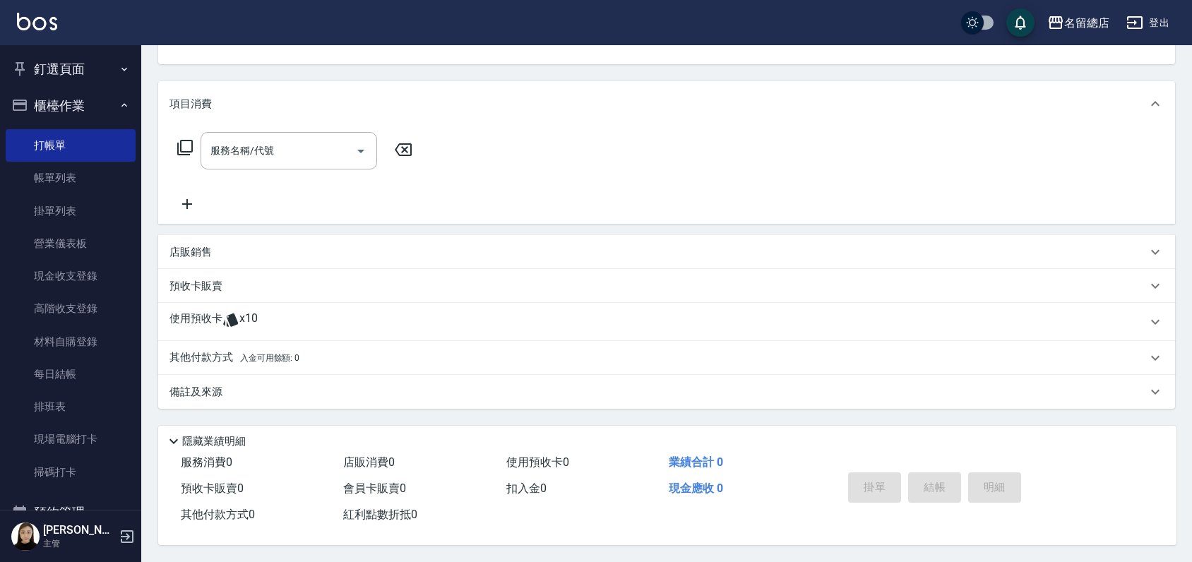
click at [183, 287] on p "預收卡販賣" at bounding box center [195, 286] width 53 height 15
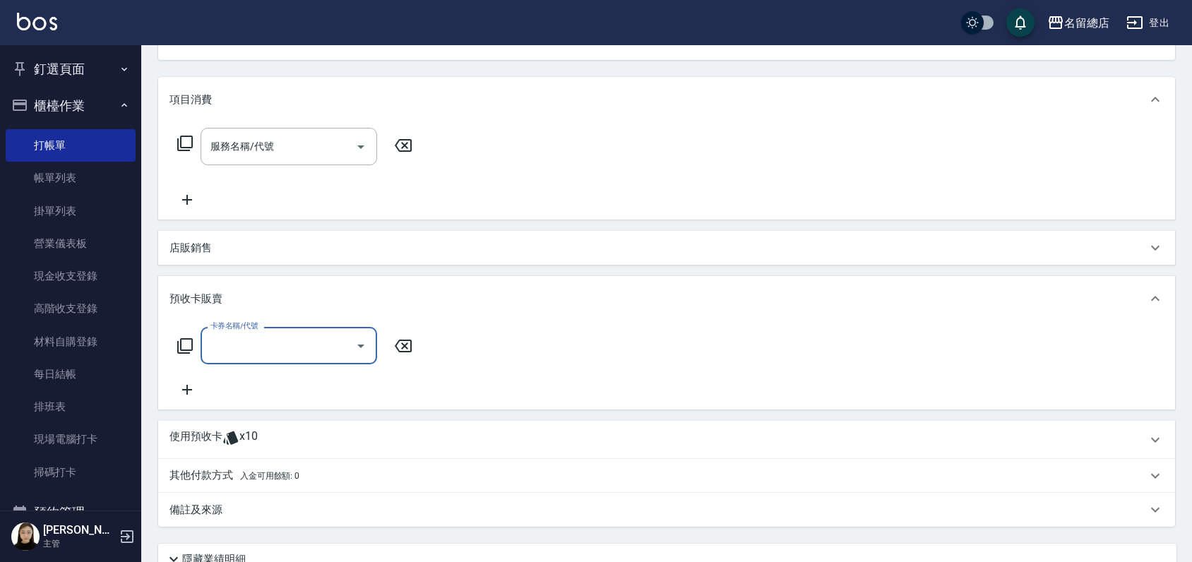
scroll to position [0, 0]
click at [212, 347] on input "卡券名稱/代號" at bounding box center [278, 345] width 143 height 25
type input "頭皮護理卡(103)"
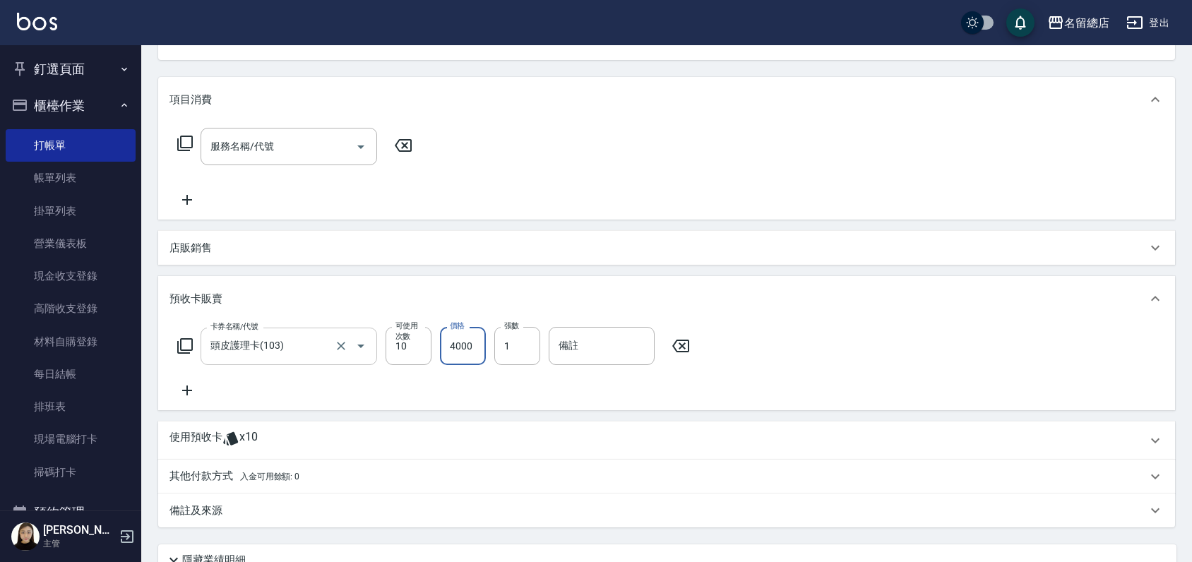
type input "4000"
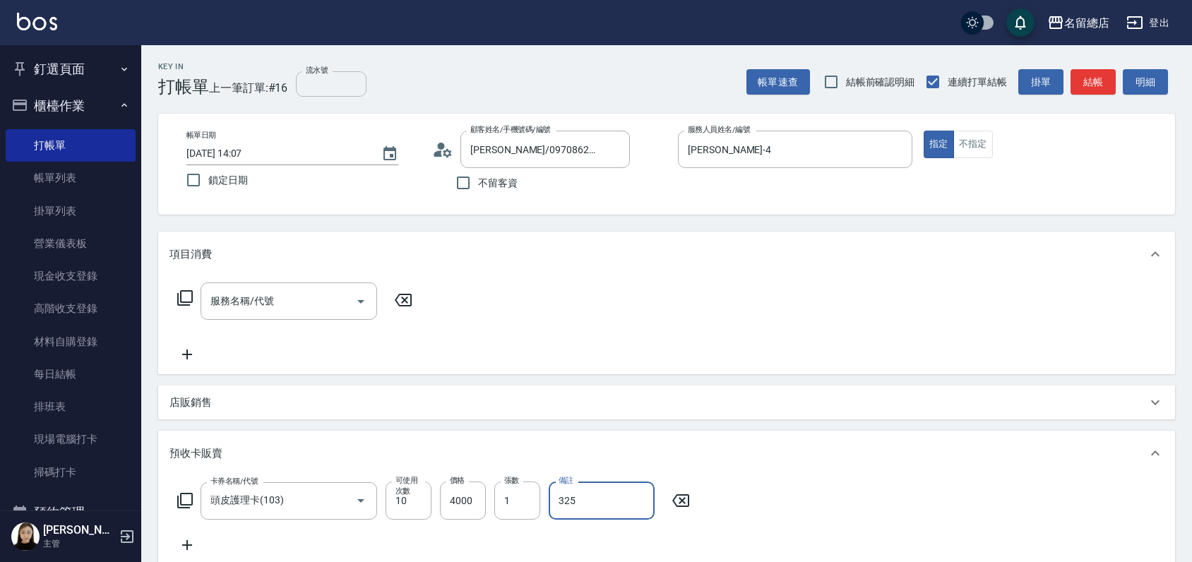
type input "325"
click at [304, 90] on input "流水號" at bounding box center [331, 83] width 71 height 25
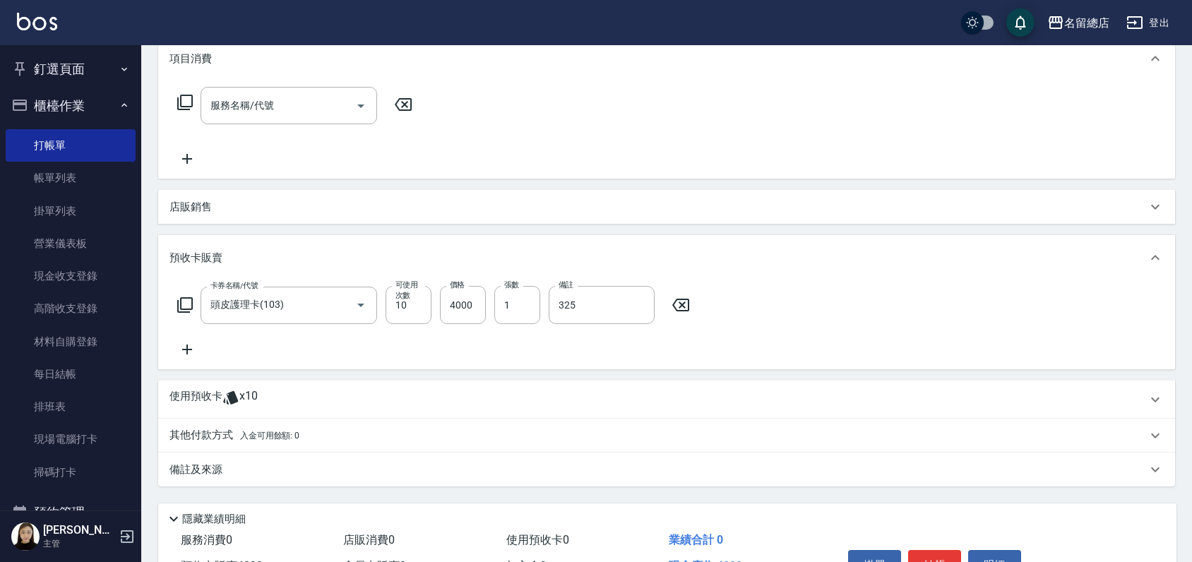
scroll to position [277, 0]
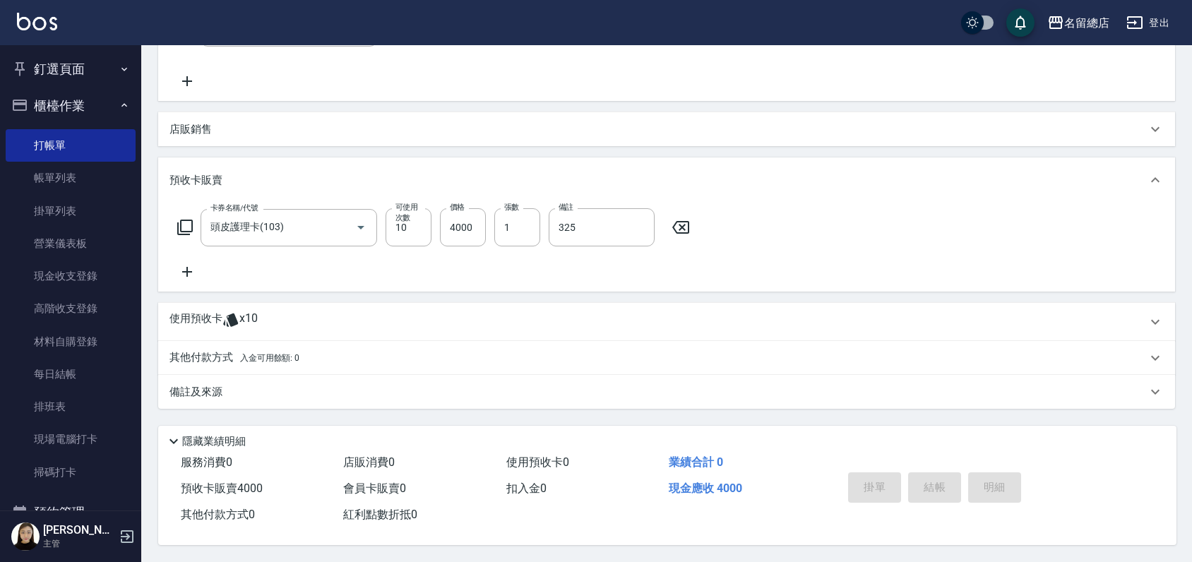
type input "325"
type input "[DATE] 14:08"
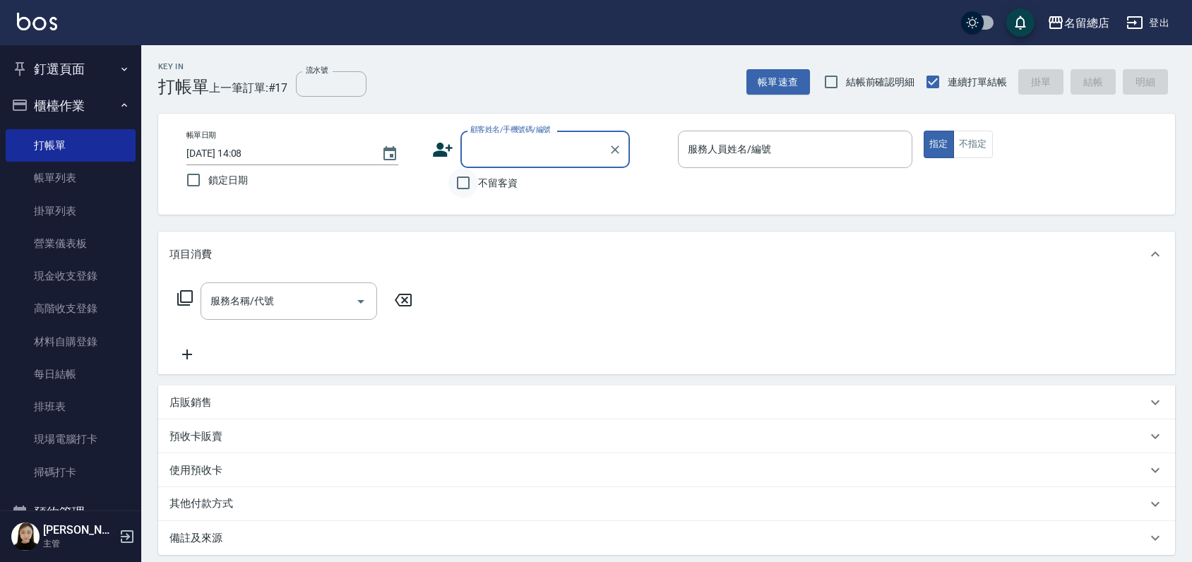
click at [455, 179] on input "不留客資" at bounding box center [463, 183] width 30 height 30
checkbox input "true"
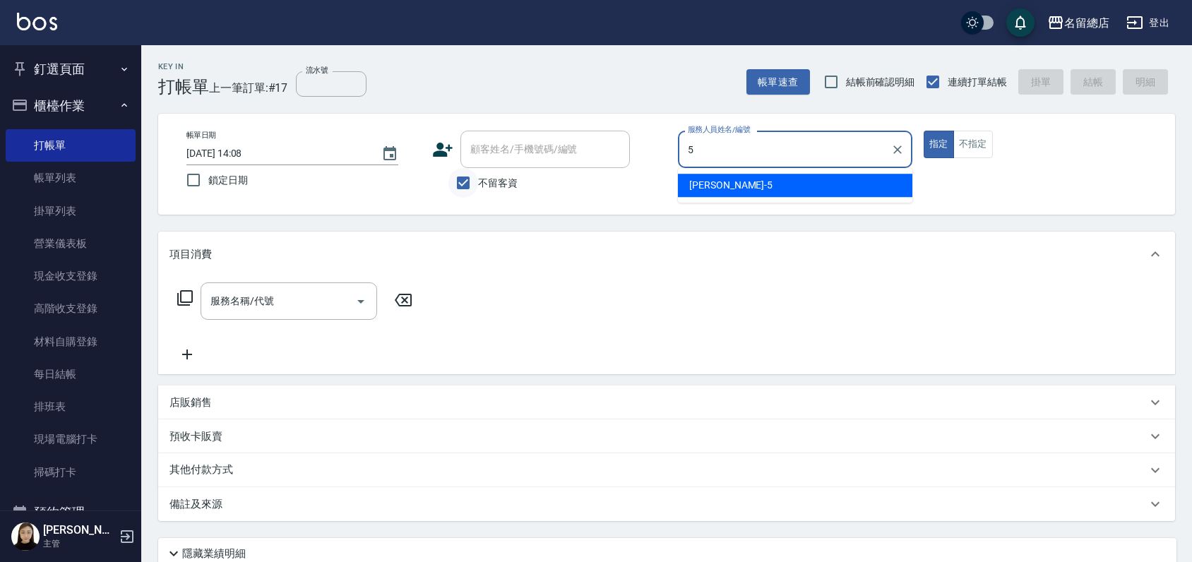
type input "[PERSON_NAME]-5"
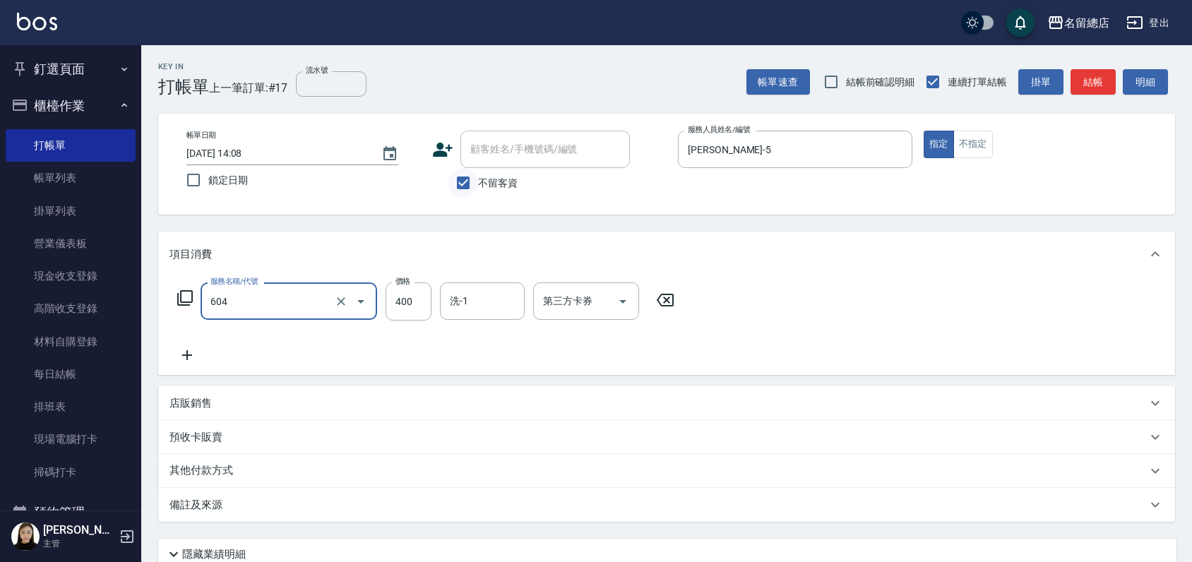
type input "健康洗髮(604)"
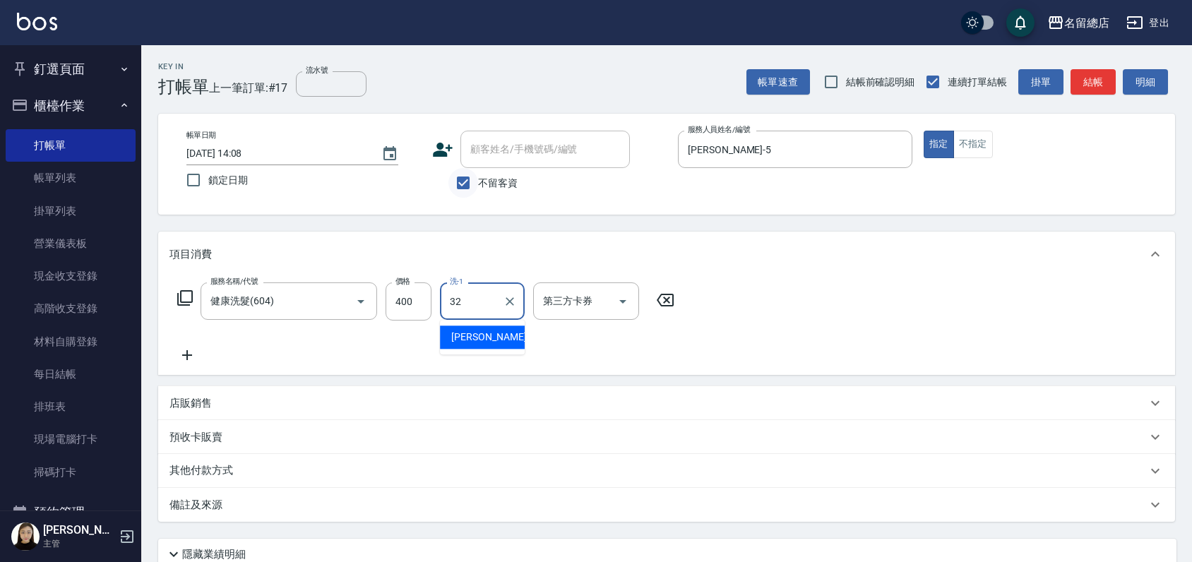
type input "[PERSON_NAME]-32"
